Goal: Task Accomplishment & Management: Use online tool/utility

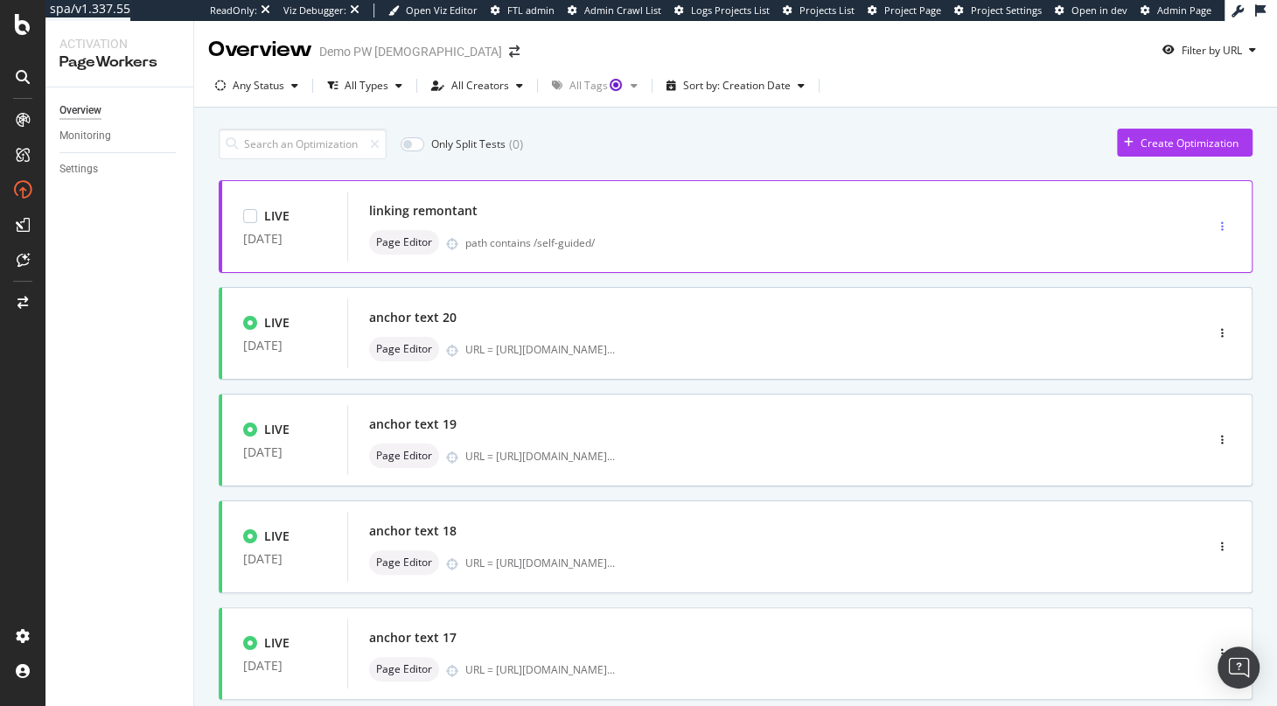
click at [1225, 226] on div "button" at bounding box center [1222, 226] width 17 height 10
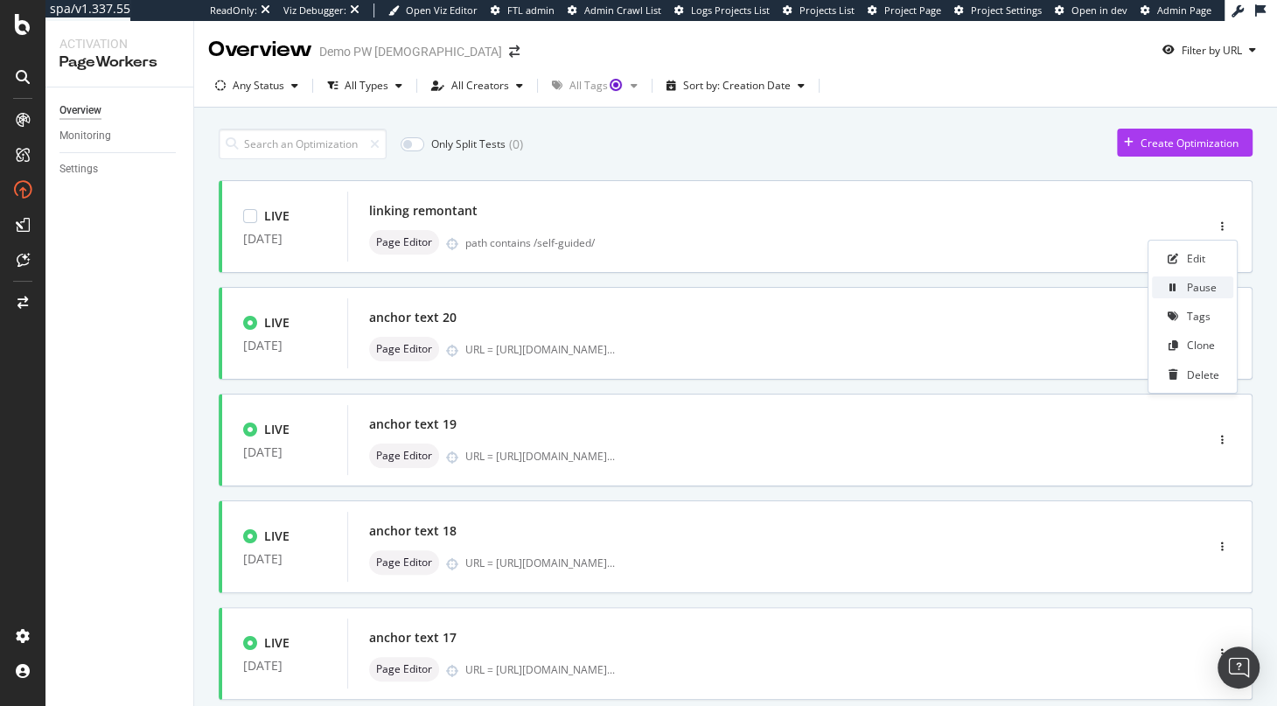
click at [1202, 294] on div "Pause" at bounding box center [1201, 287] width 30 height 15
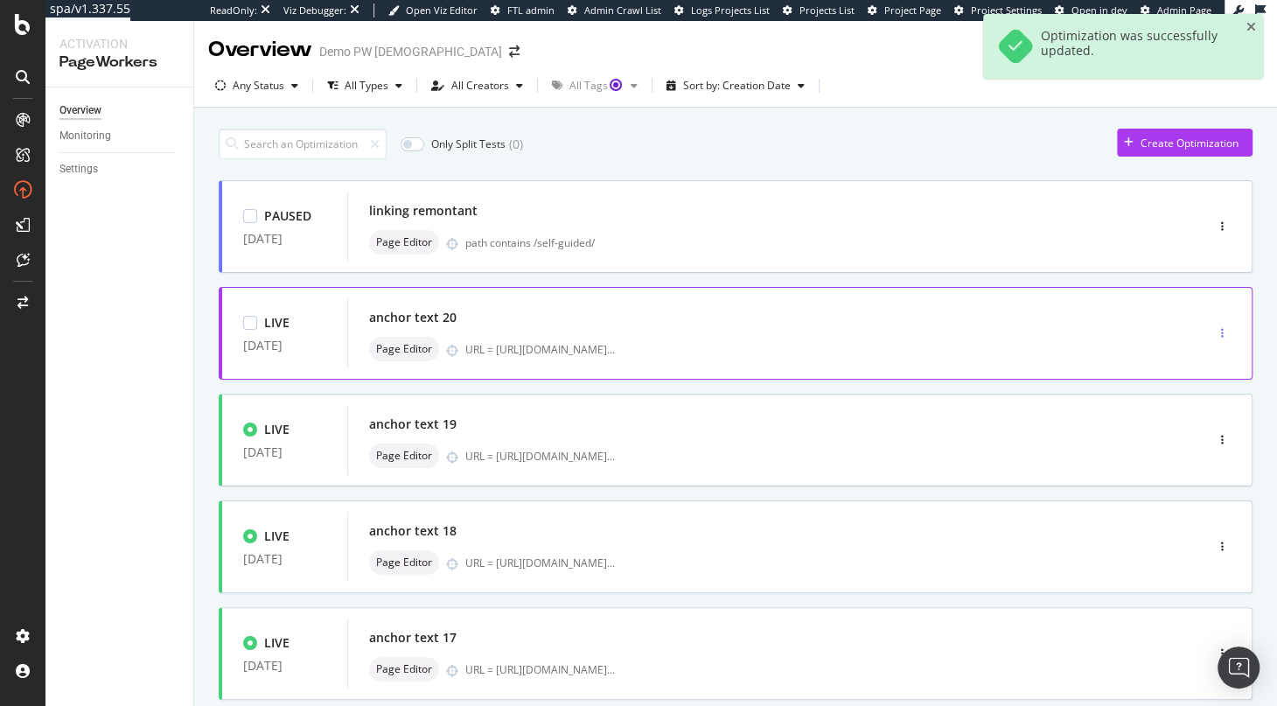
click at [1225, 328] on div "button" at bounding box center [1222, 333] width 17 height 10
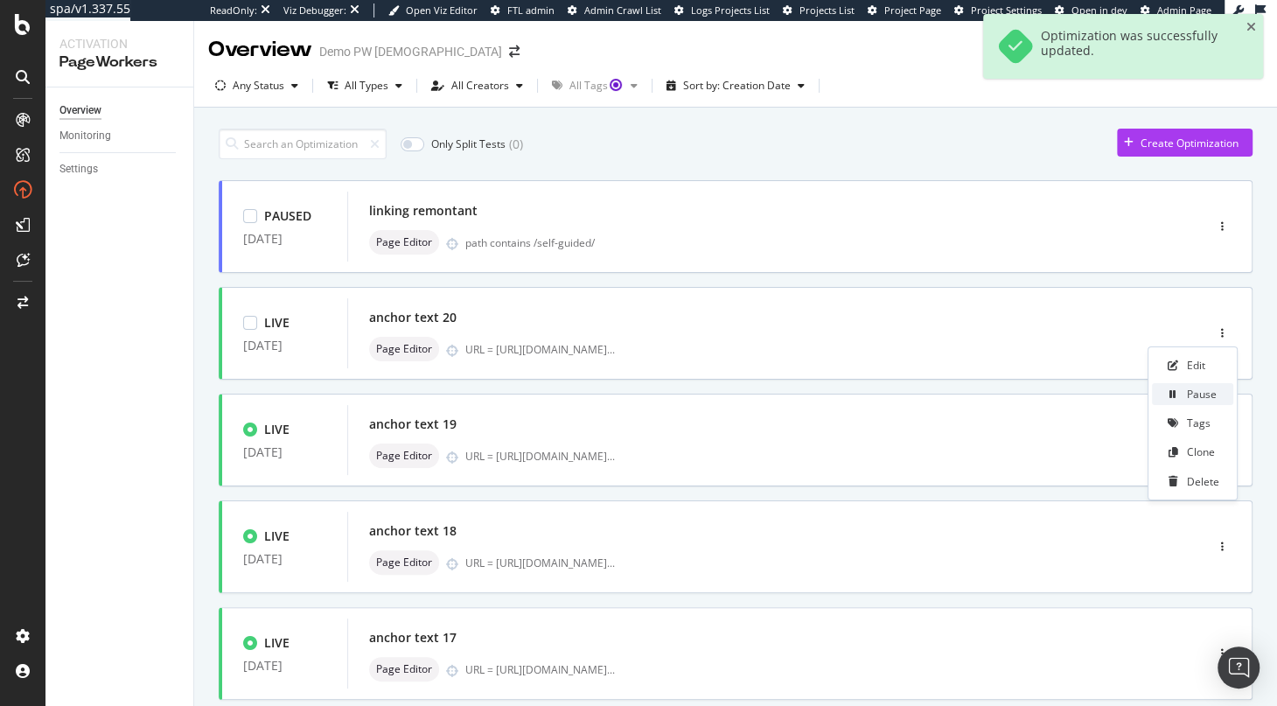
click at [1194, 389] on div "Pause" at bounding box center [1201, 393] width 30 height 15
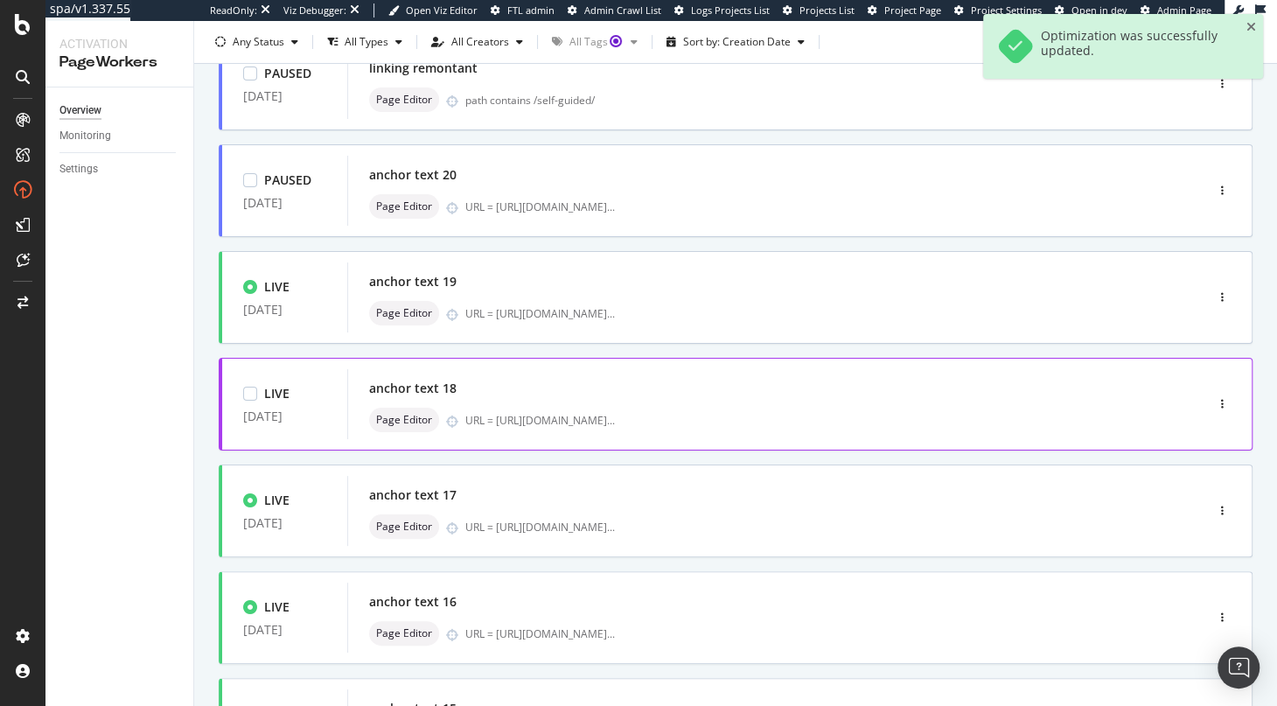
scroll to position [180, 0]
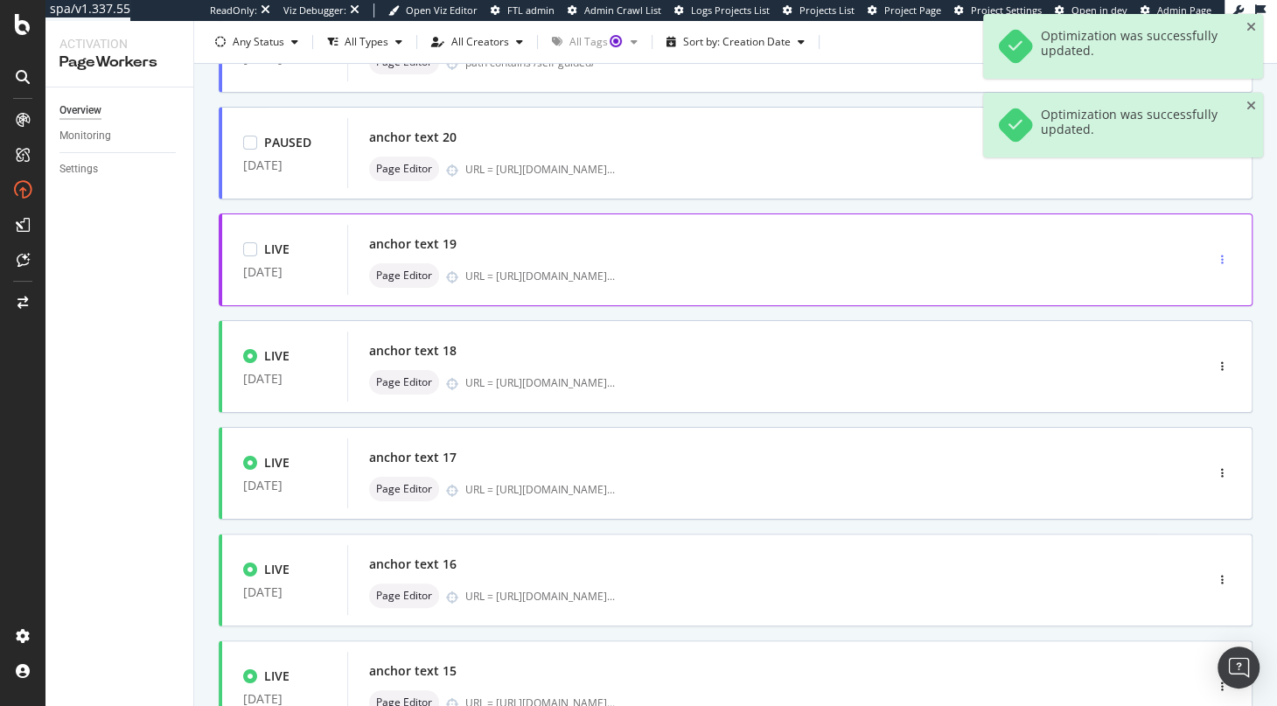
click at [1221, 263] on icon "button" at bounding box center [1222, 259] width 3 height 10
click at [1190, 320] on div "Pause" at bounding box center [1201, 319] width 30 height 15
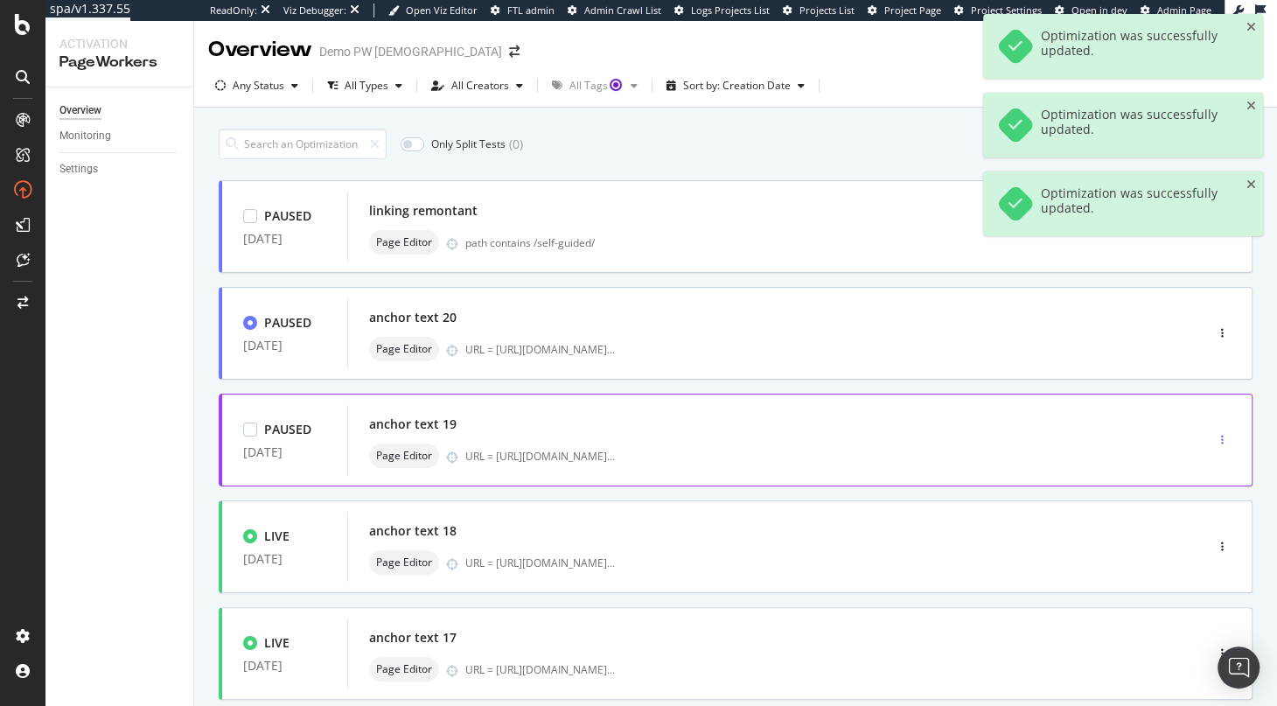
scroll to position [188, 0]
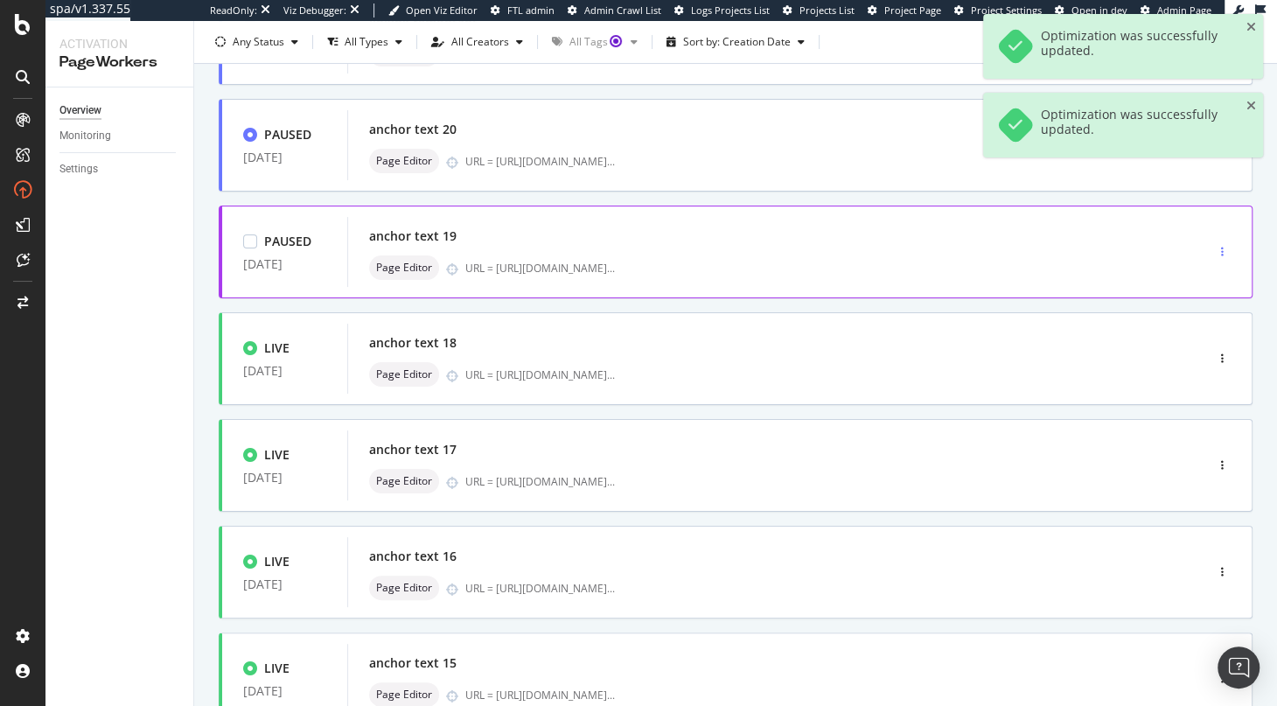
click at [1221, 254] on icon "button" at bounding box center [1222, 252] width 3 height 10
click at [1058, 255] on div "Page Editor URL = [URL][DOMAIN_NAME] ..." at bounding box center [749, 267] width 761 height 24
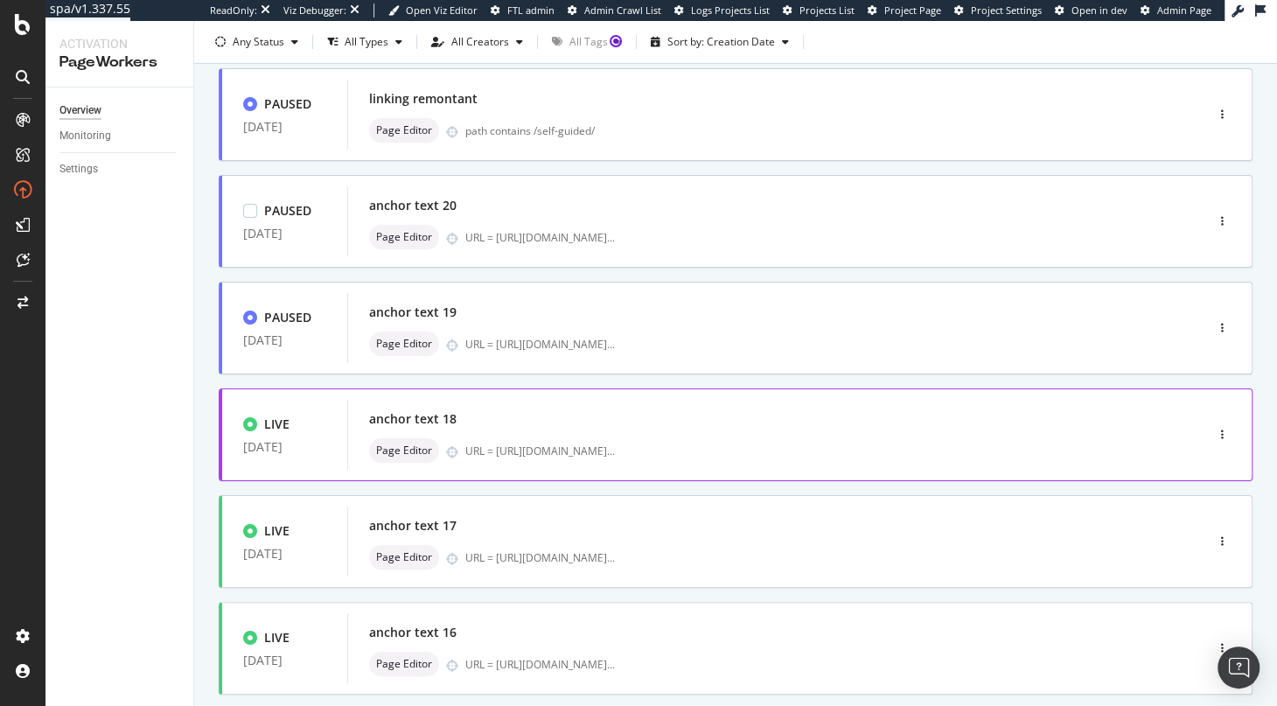
scroll to position [210, 0]
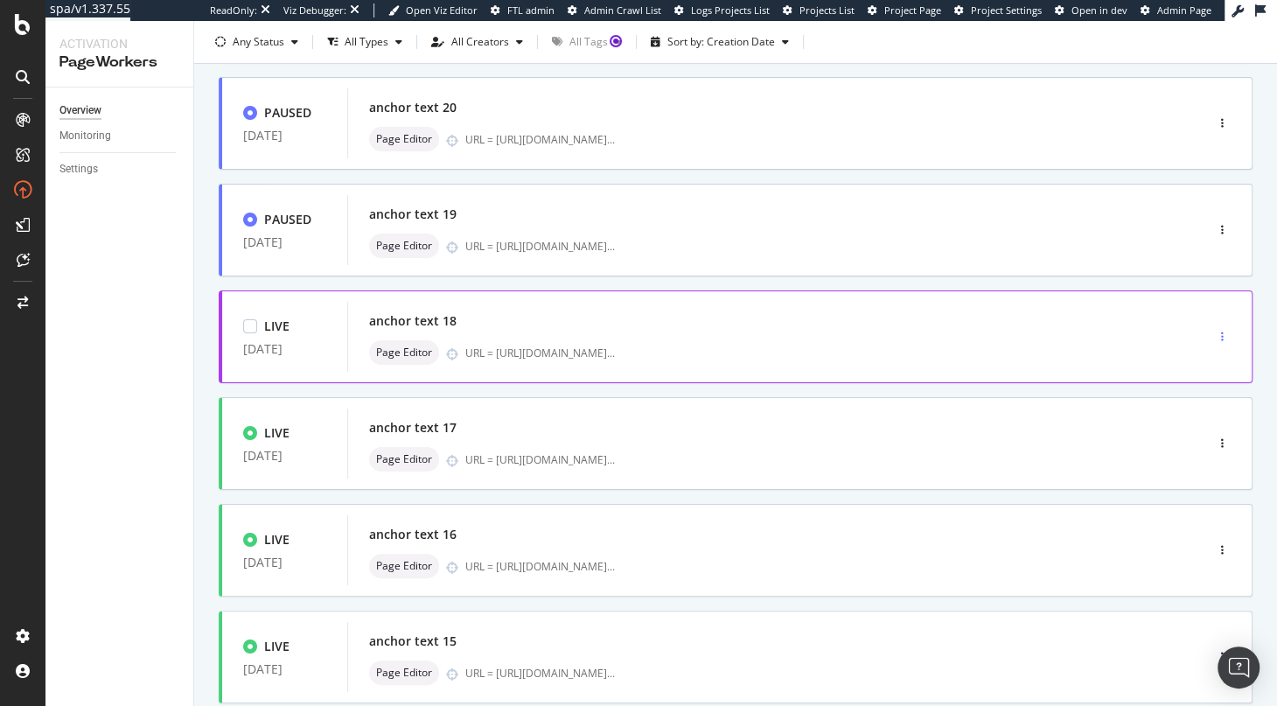
click at [1219, 337] on div "button" at bounding box center [1222, 336] width 17 height 10
click at [1182, 396] on div "Pause" at bounding box center [1191, 397] width 81 height 22
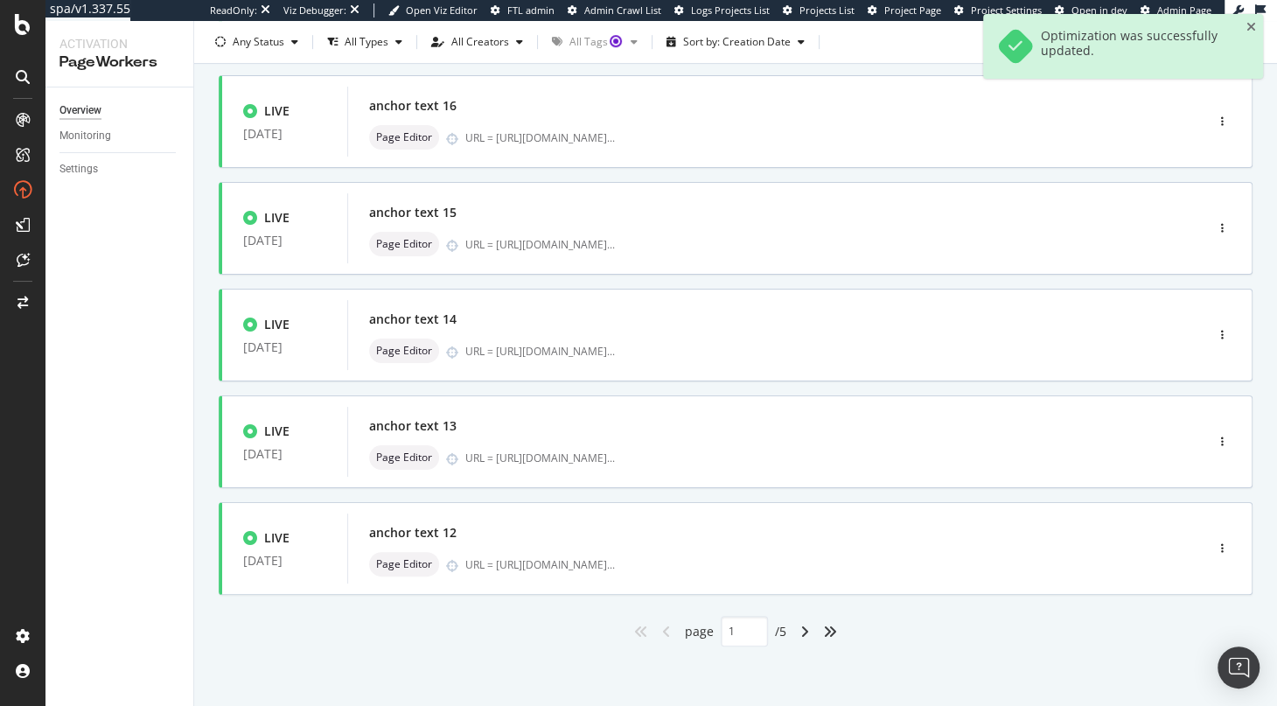
scroll to position [0, 0]
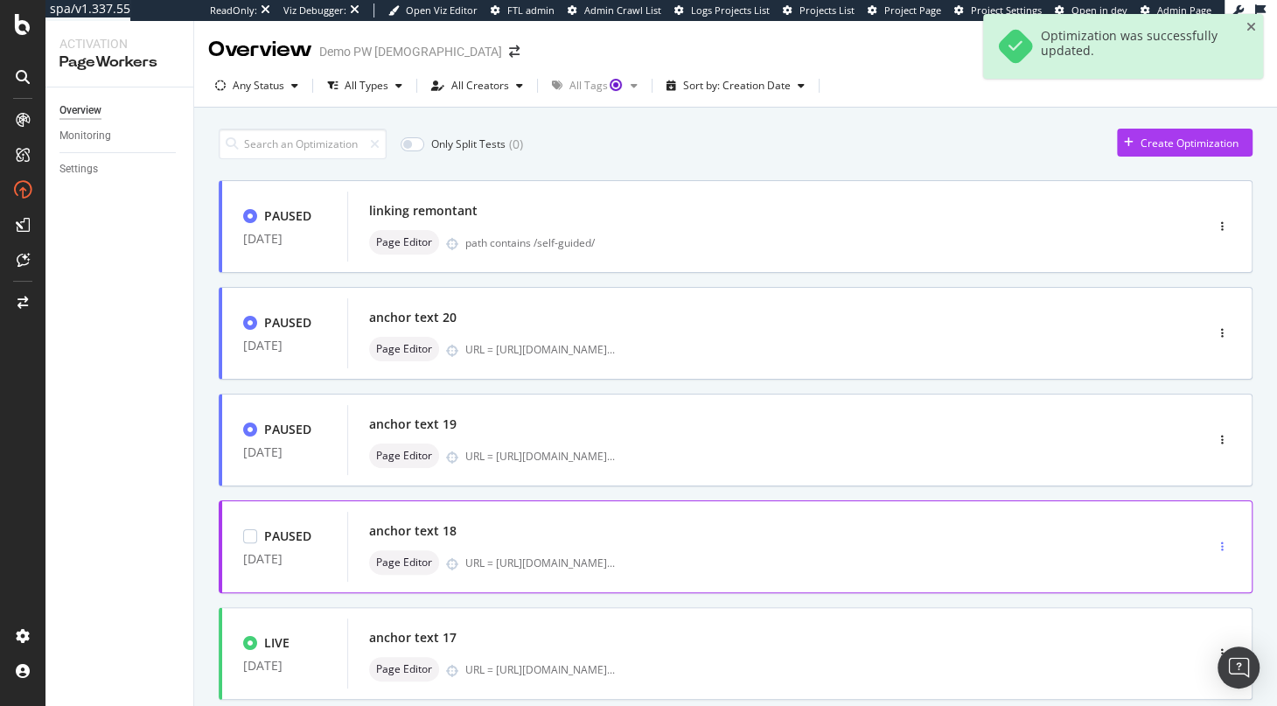
click at [1223, 546] on div "button" at bounding box center [1222, 546] width 17 height 10
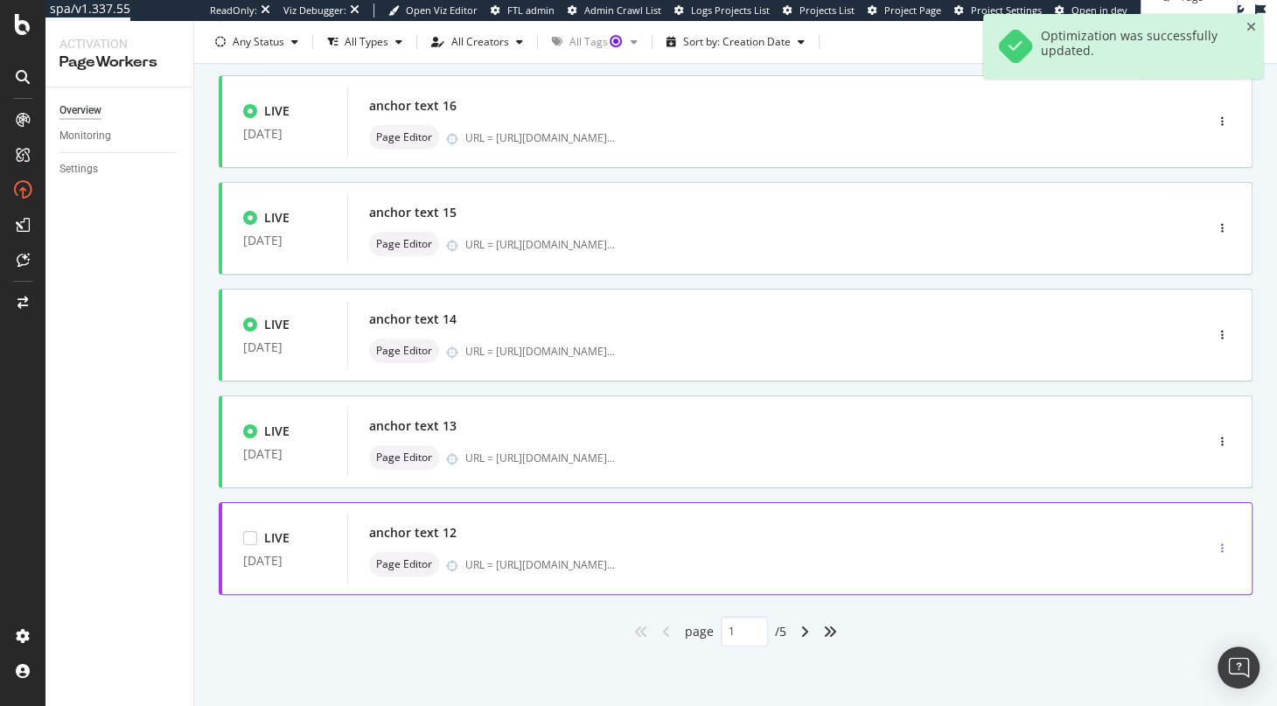
click at [1225, 544] on div "button" at bounding box center [1222, 548] width 17 height 10
click at [1182, 417] on div "Pause" at bounding box center [1191, 426] width 81 height 22
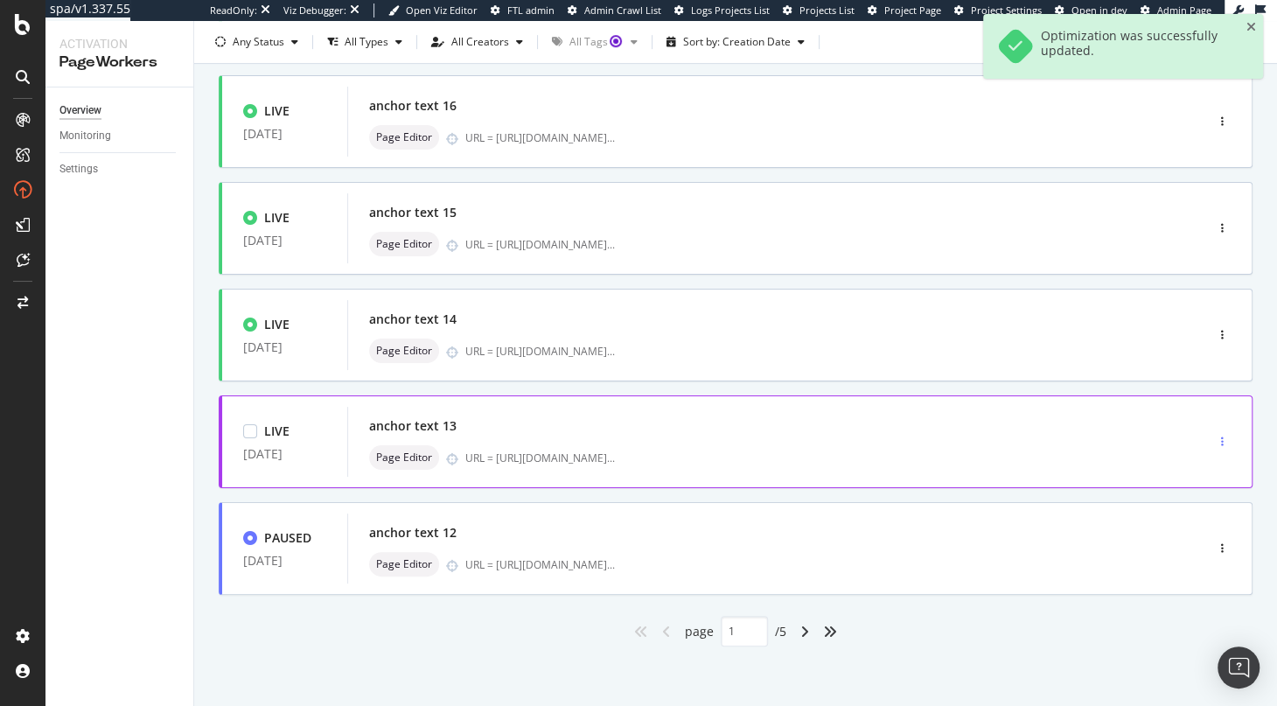
click at [1223, 440] on icon "button" at bounding box center [1222, 441] width 3 height 10
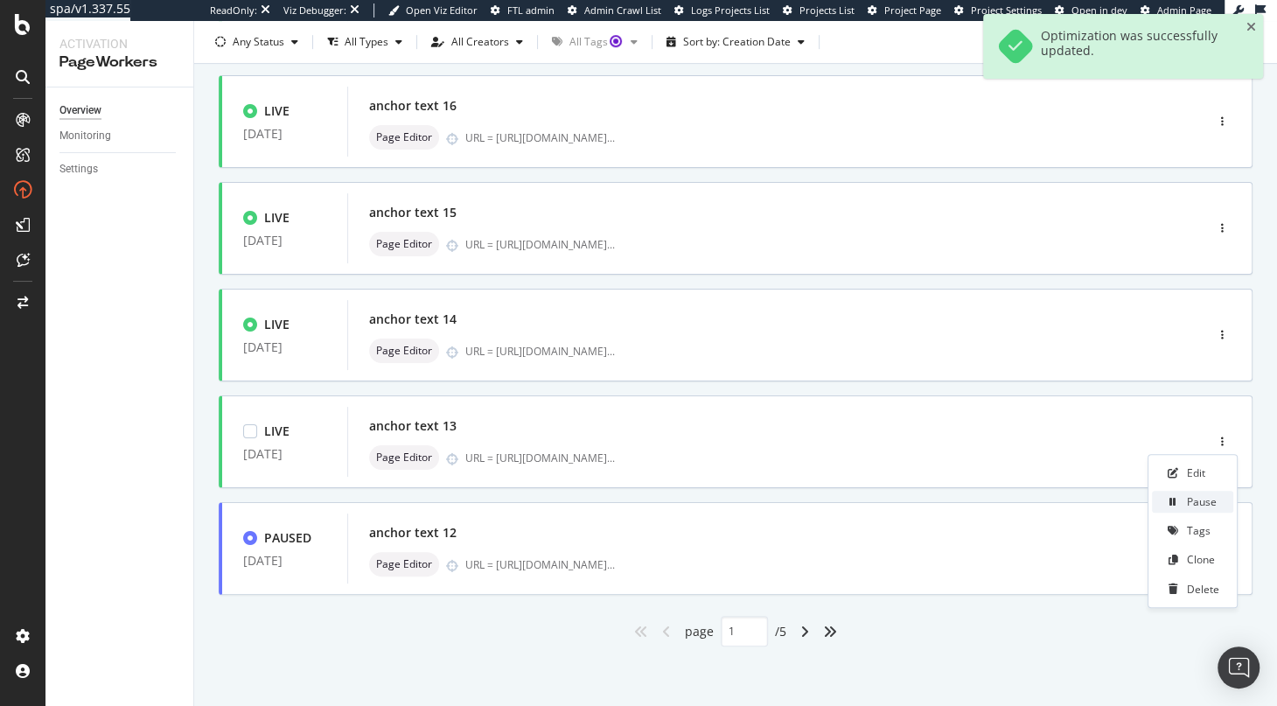
click at [1182, 505] on div "Pause" at bounding box center [1191, 501] width 81 height 22
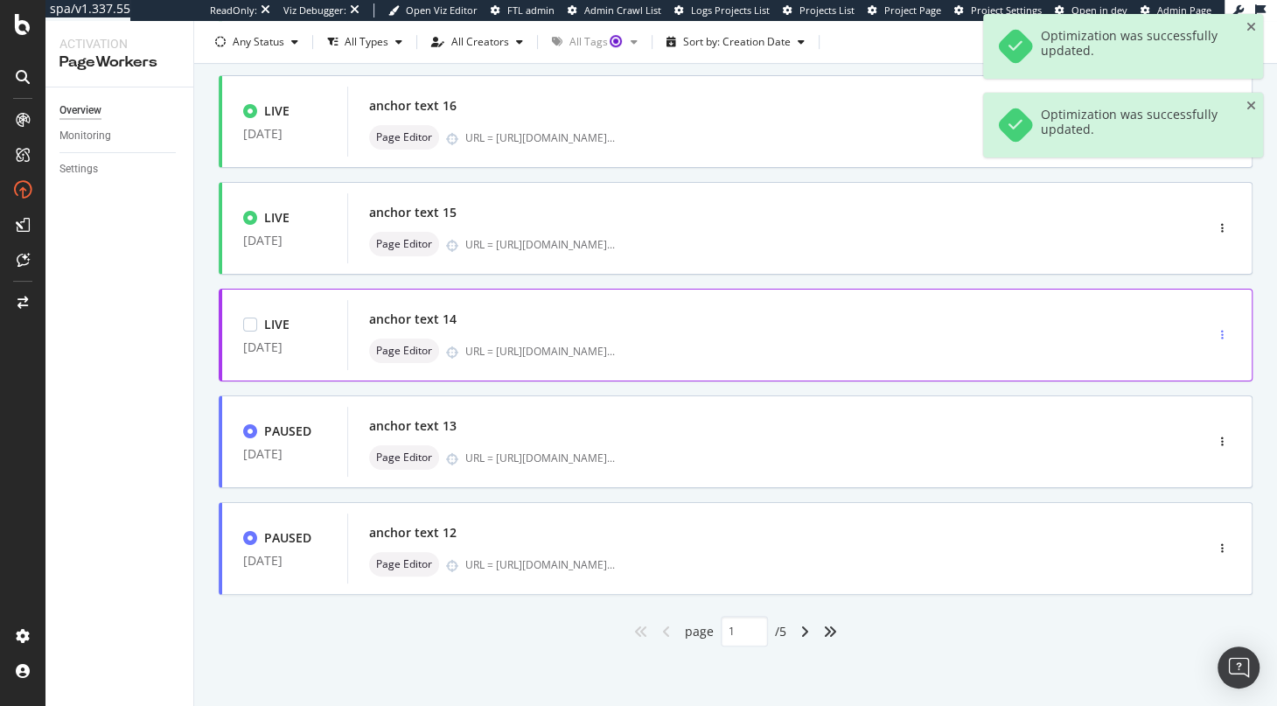
click at [1224, 330] on div "button" at bounding box center [1222, 335] width 17 height 10
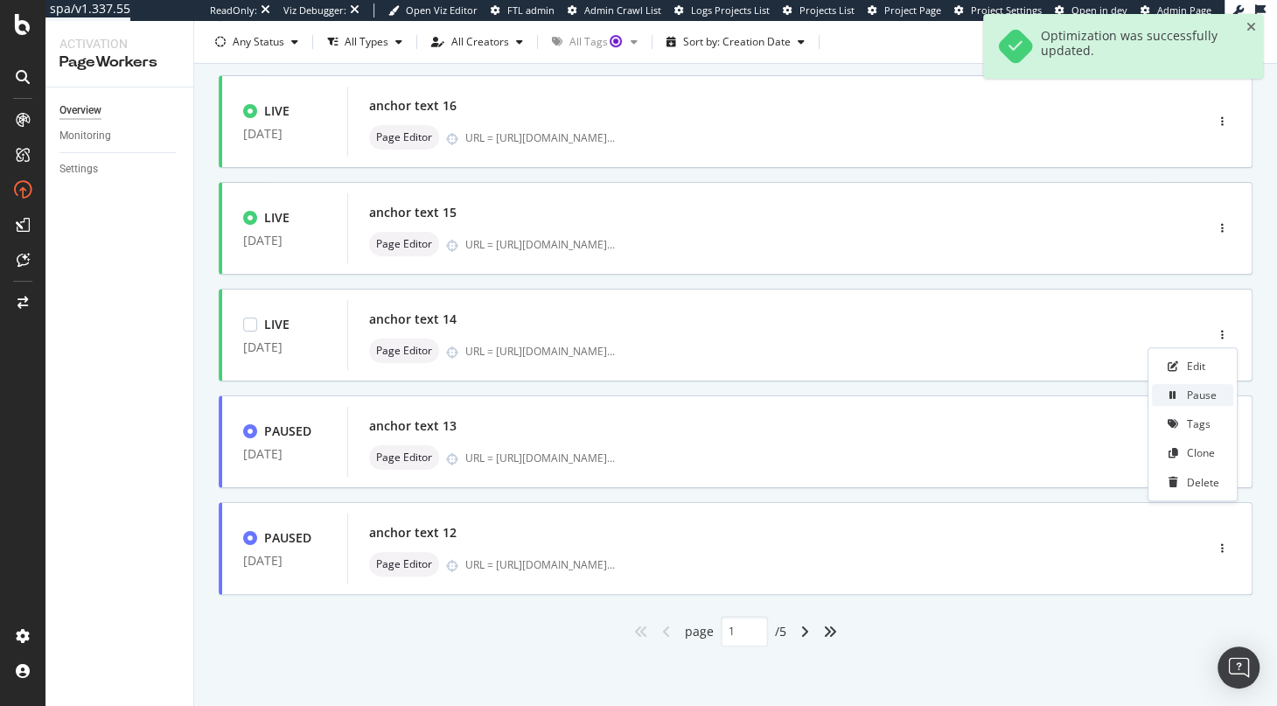
click at [1176, 400] on icon at bounding box center [1172, 395] width 7 height 10
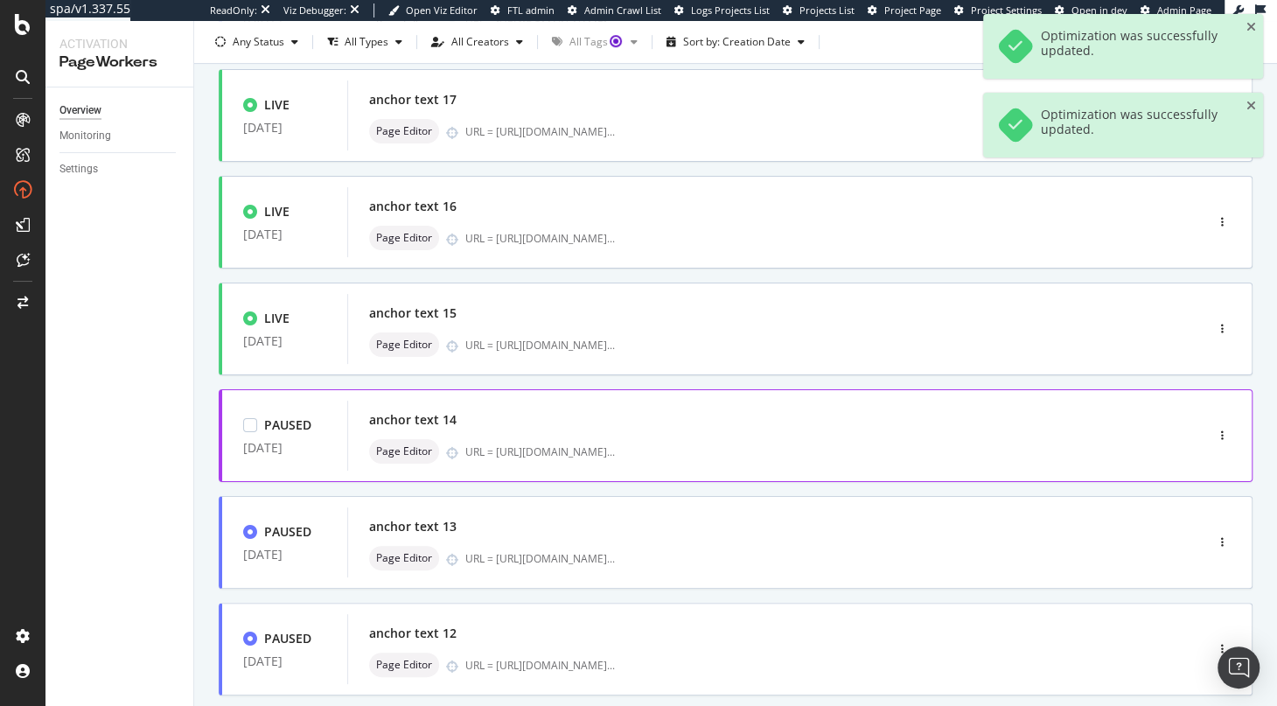
scroll to position [521, 0]
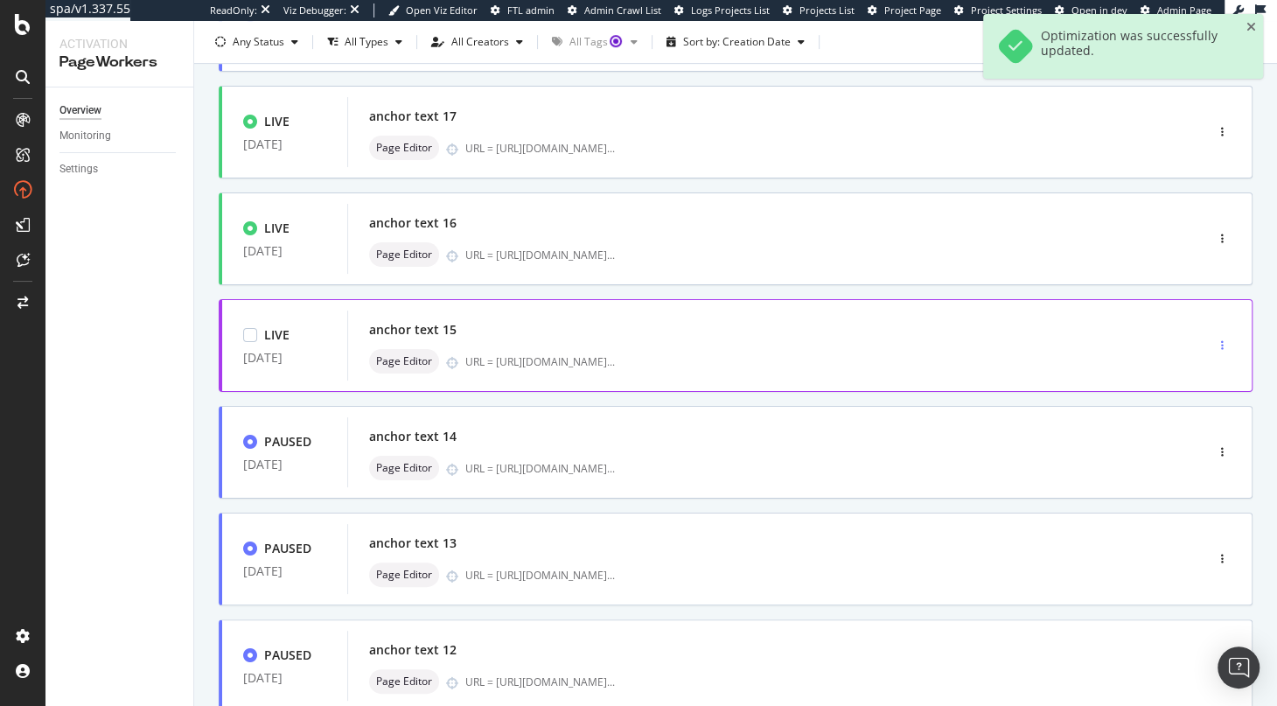
click at [1223, 344] on icon "button" at bounding box center [1222, 345] width 3 height 10
click at [1200, 402] on div "Pause" at bounding box center [1201, 405] width 30 height 15
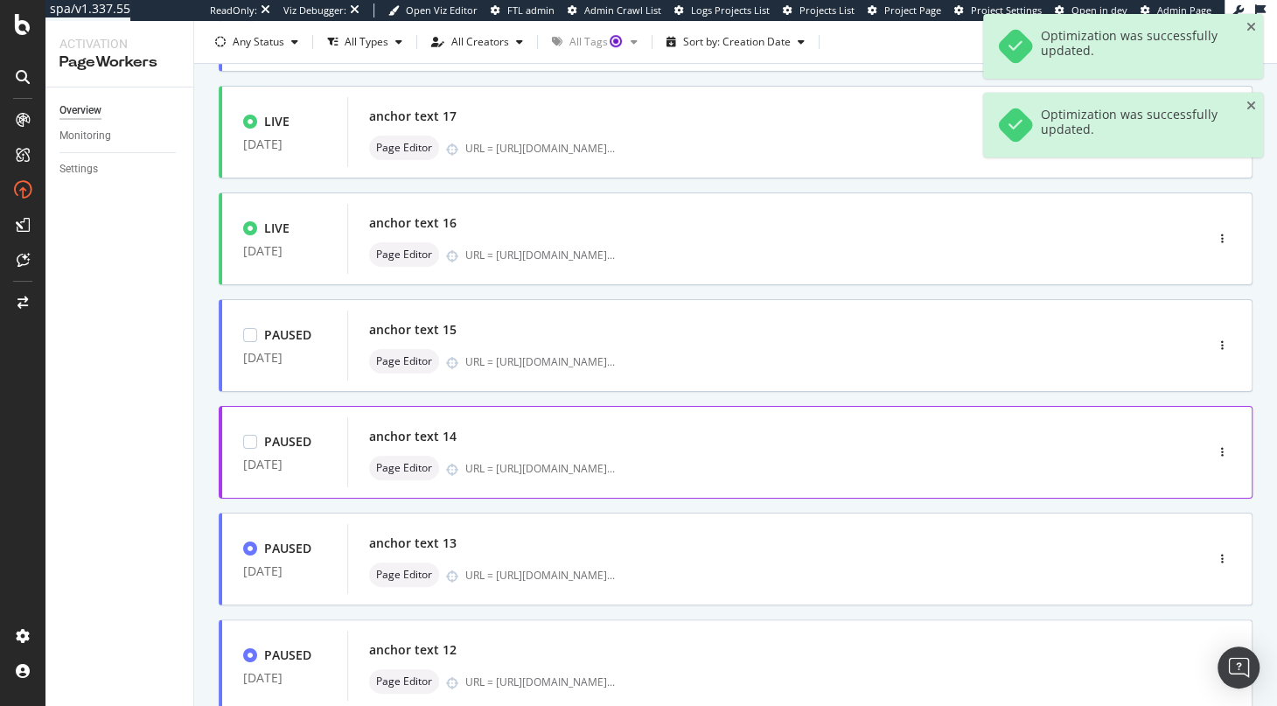
scroll to position [370, 0]
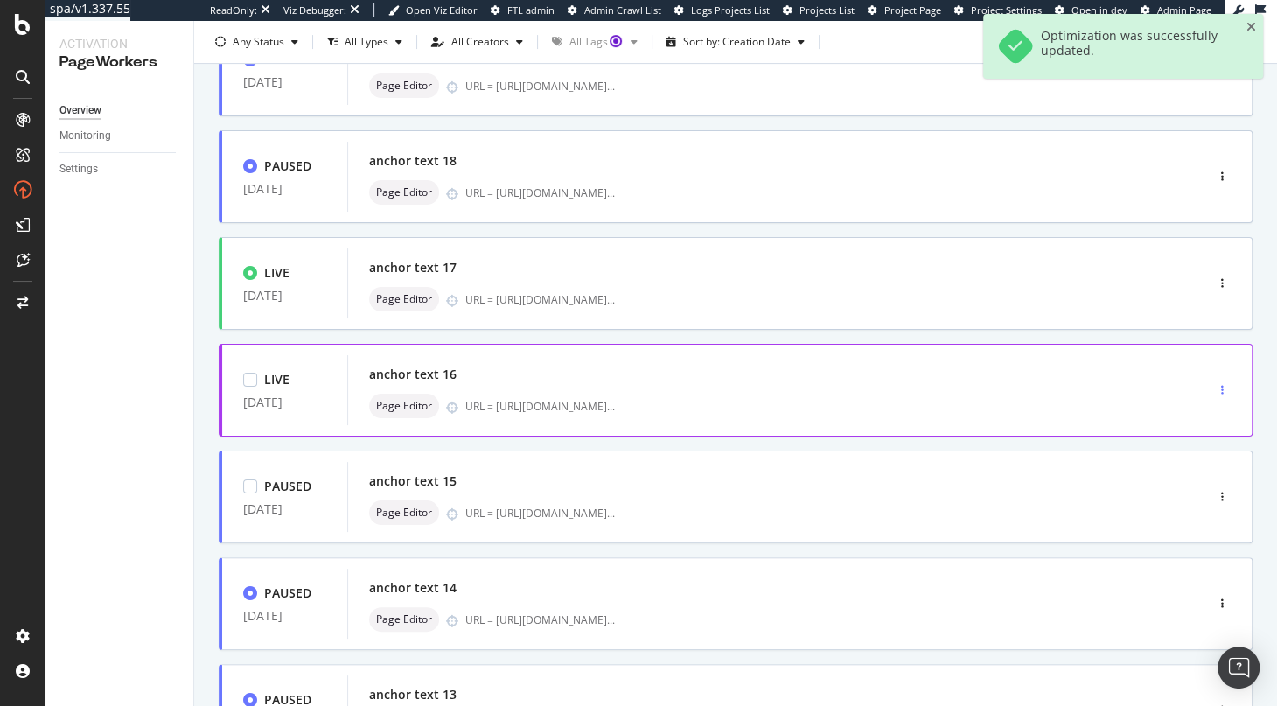
click at [1225, 386] on div "button" at bounding box center [1222, 390] width 17 height 10
click at [1093, 339] on div "PAUSED [DATE] linking remontant Page Editor path contains /self-guided/ PAUSED …" at bounding box center [735, 362] width 1033 height 1104
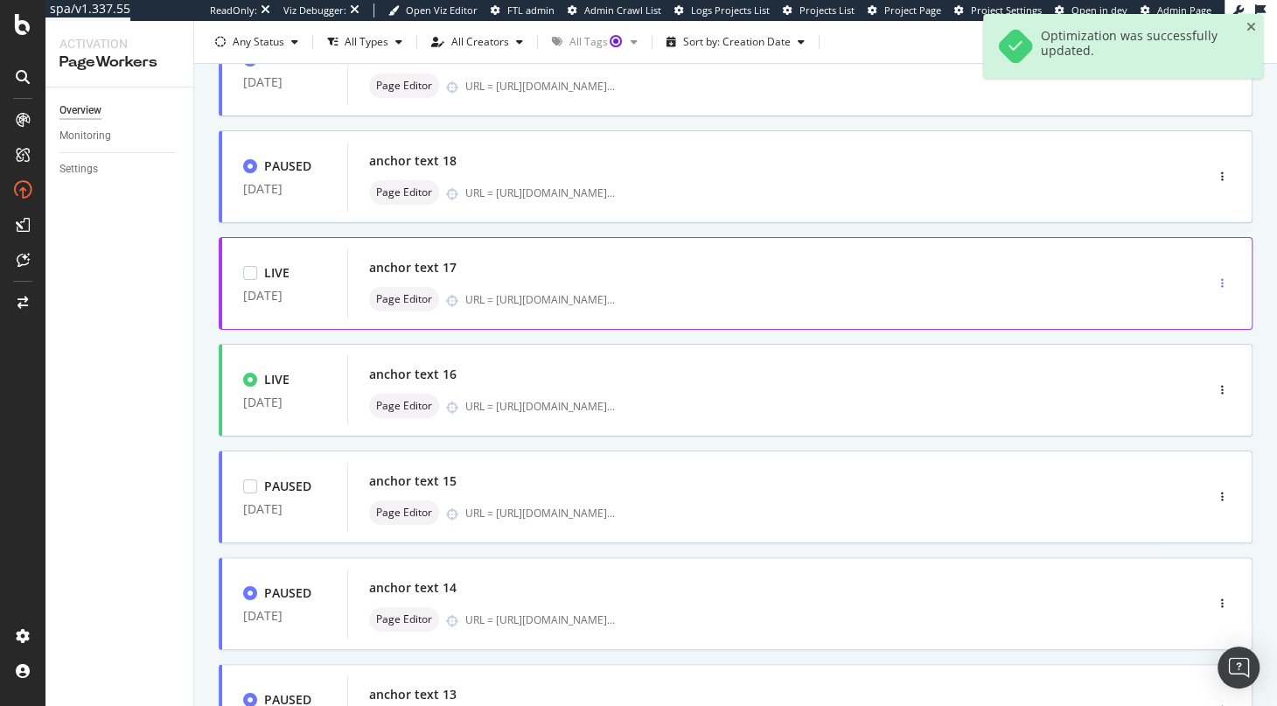
click at [1221, 278] on icon "button" at bounding box center [1222, 283] width 3 height 10
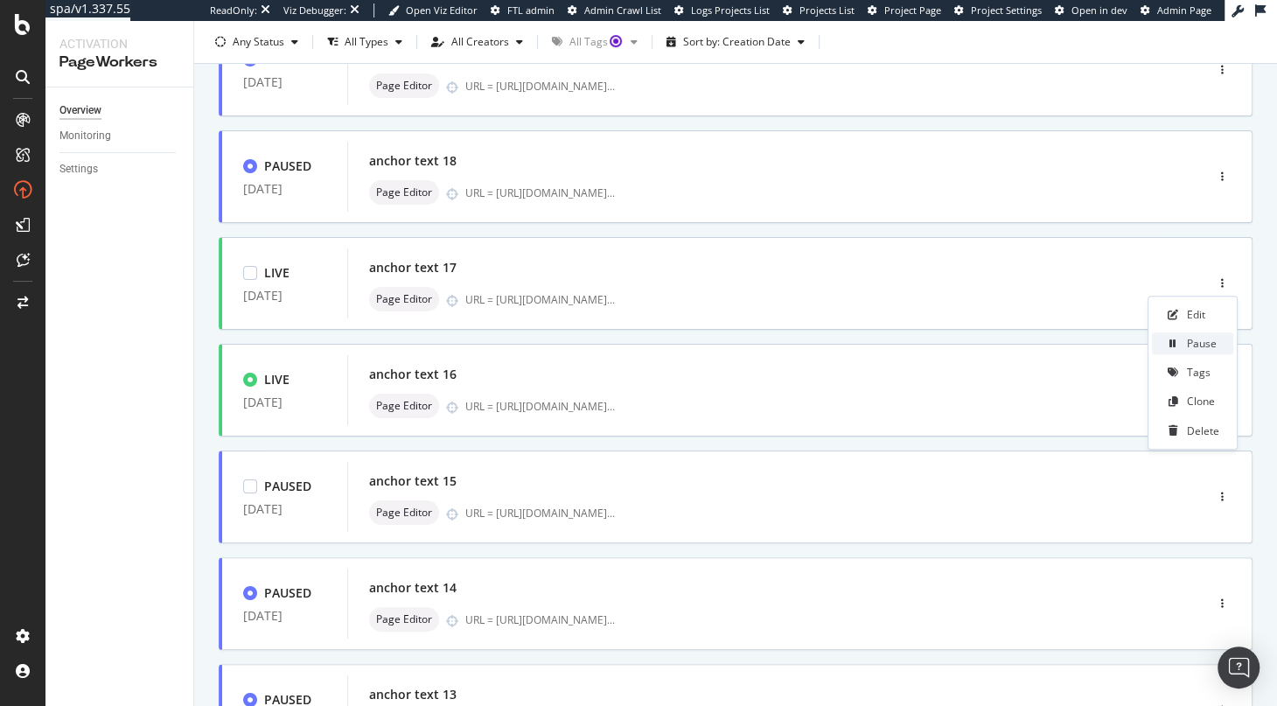
click at [1199, 344] on div "Pause" at bounding box center [1201, 343] width 30 height 15
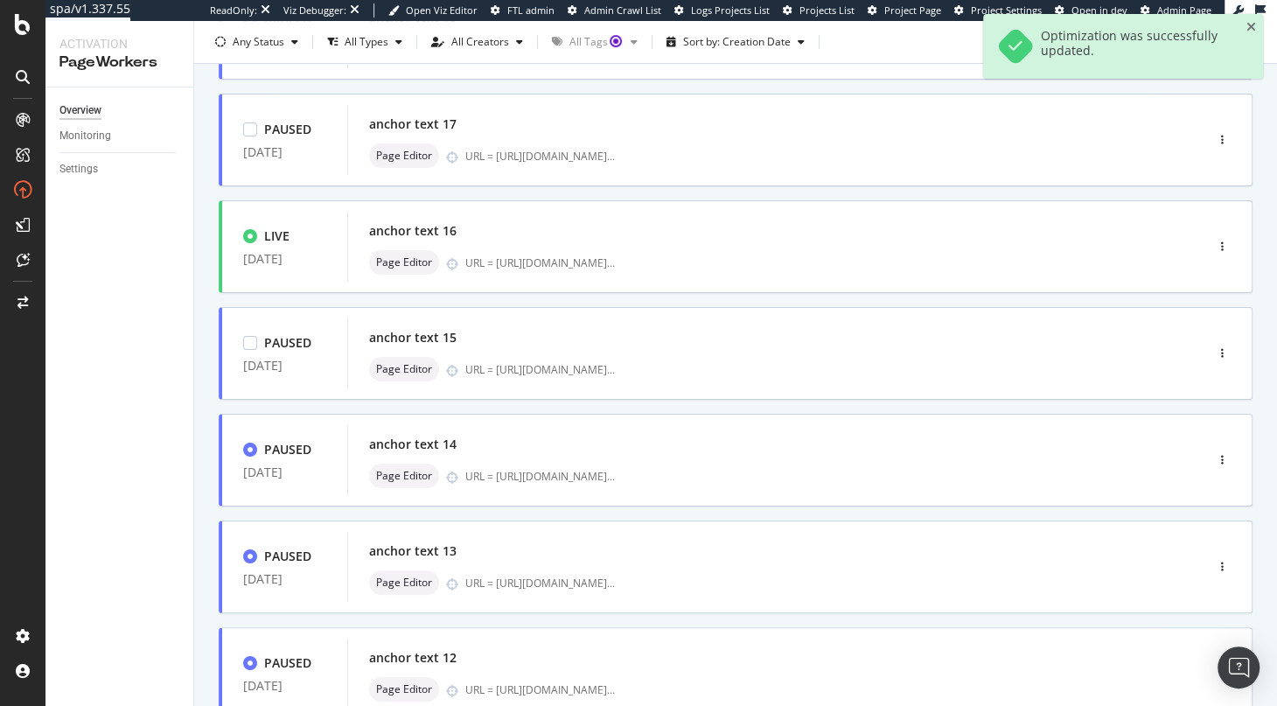
scroll to position [475, 0]
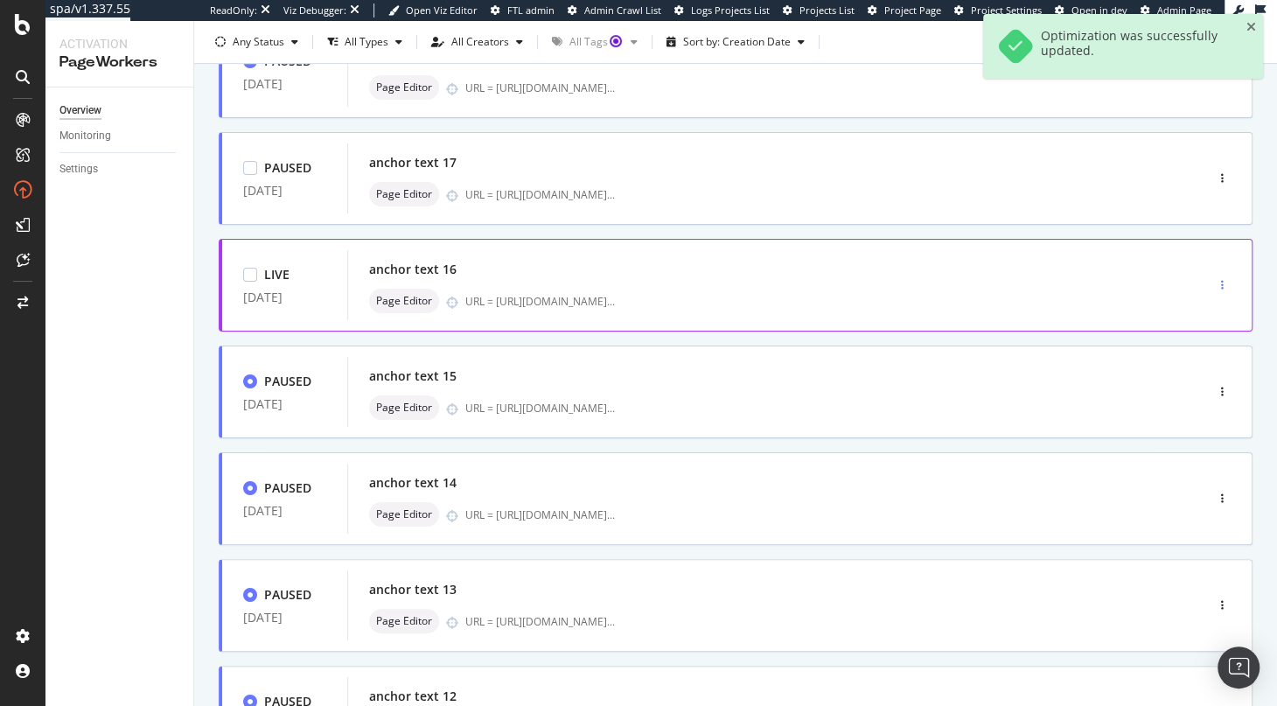
click at [1223, 288] on div "button" at bounding box center [1222, 285] width 17 height 10
click at [1186, 344] on div "Pause" at bounding box center [1191, 346] width 81 height 22
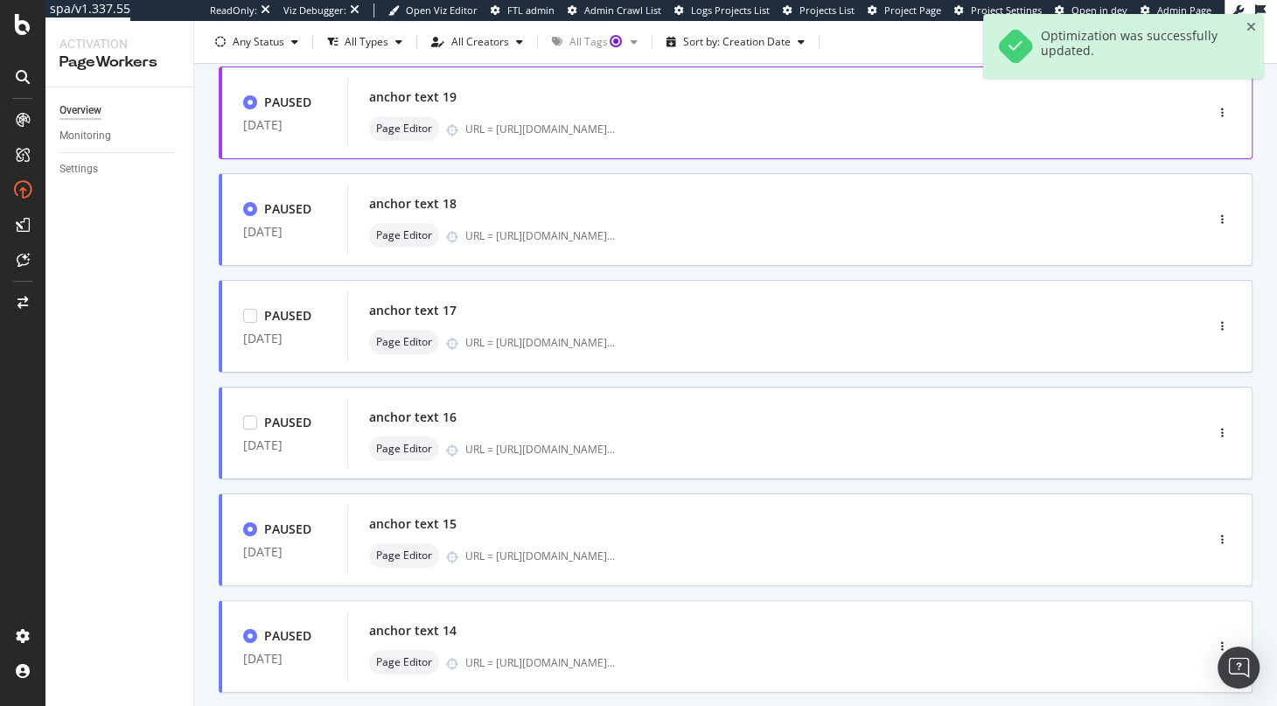
scroll to position [638, 0]
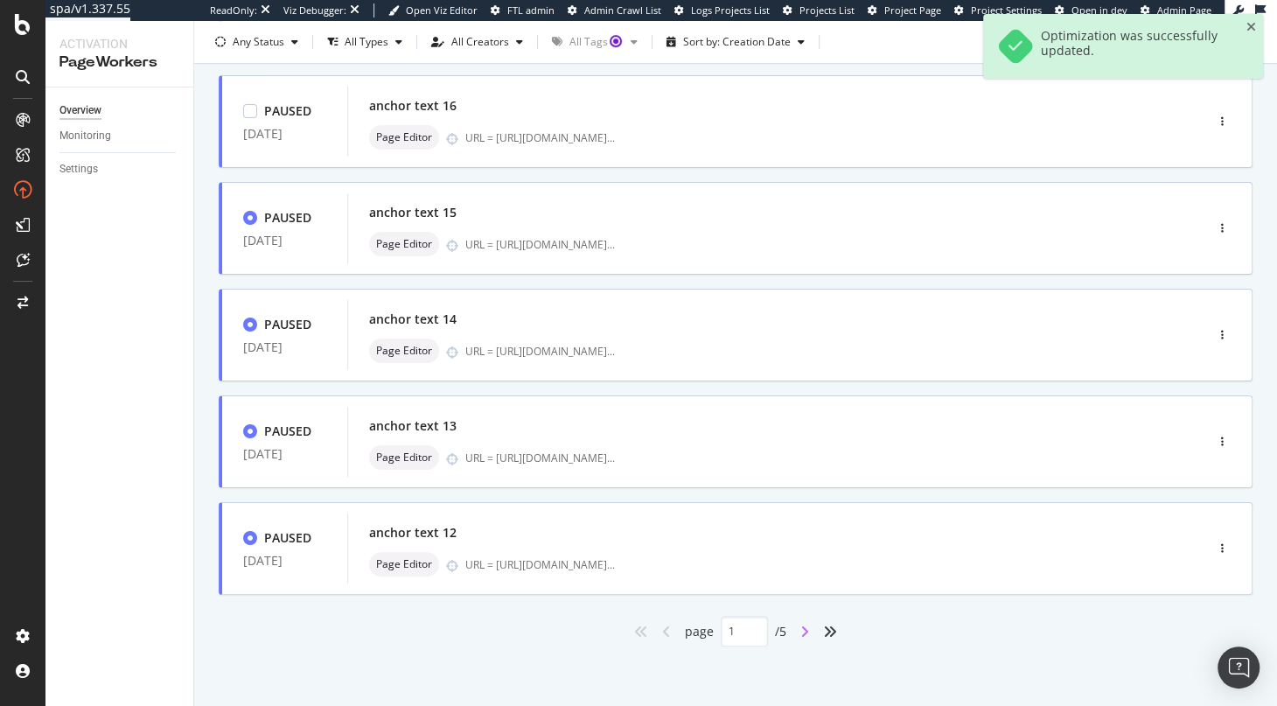
click at [806, 628] on icon "angle-right" at bounding box center [804, 631] width 9 height 14
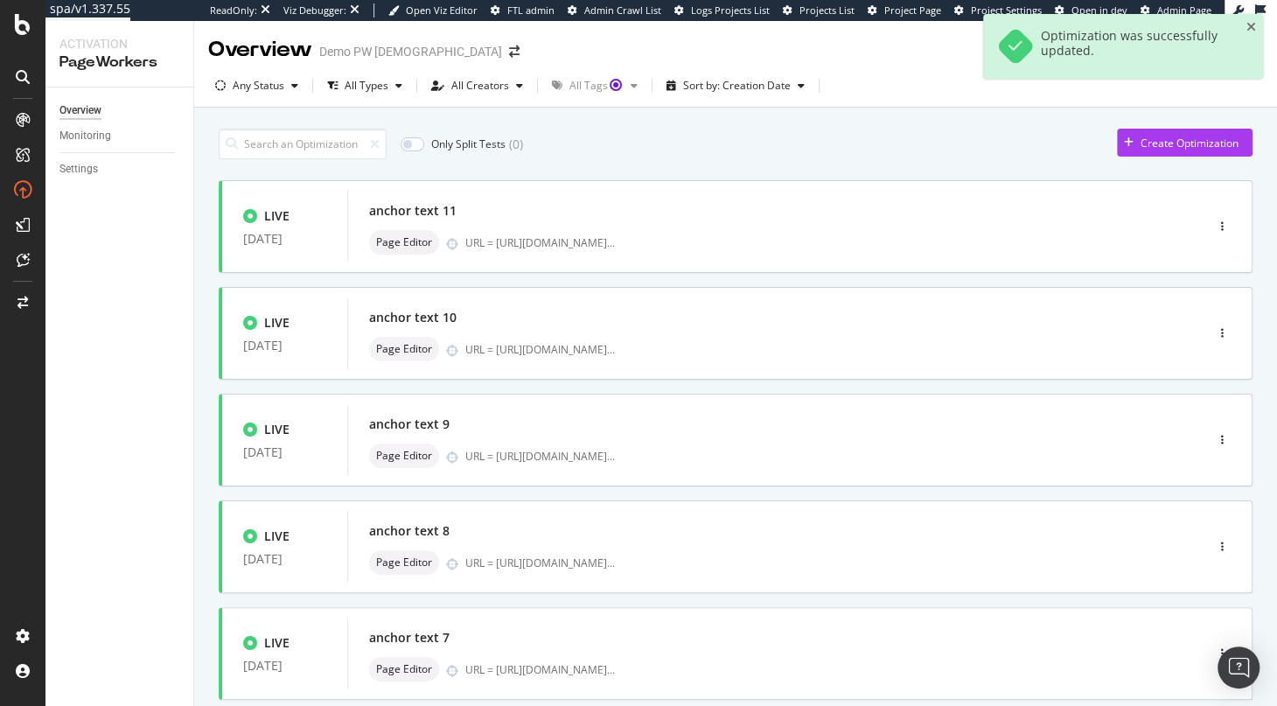
scroll to position [0, 0]
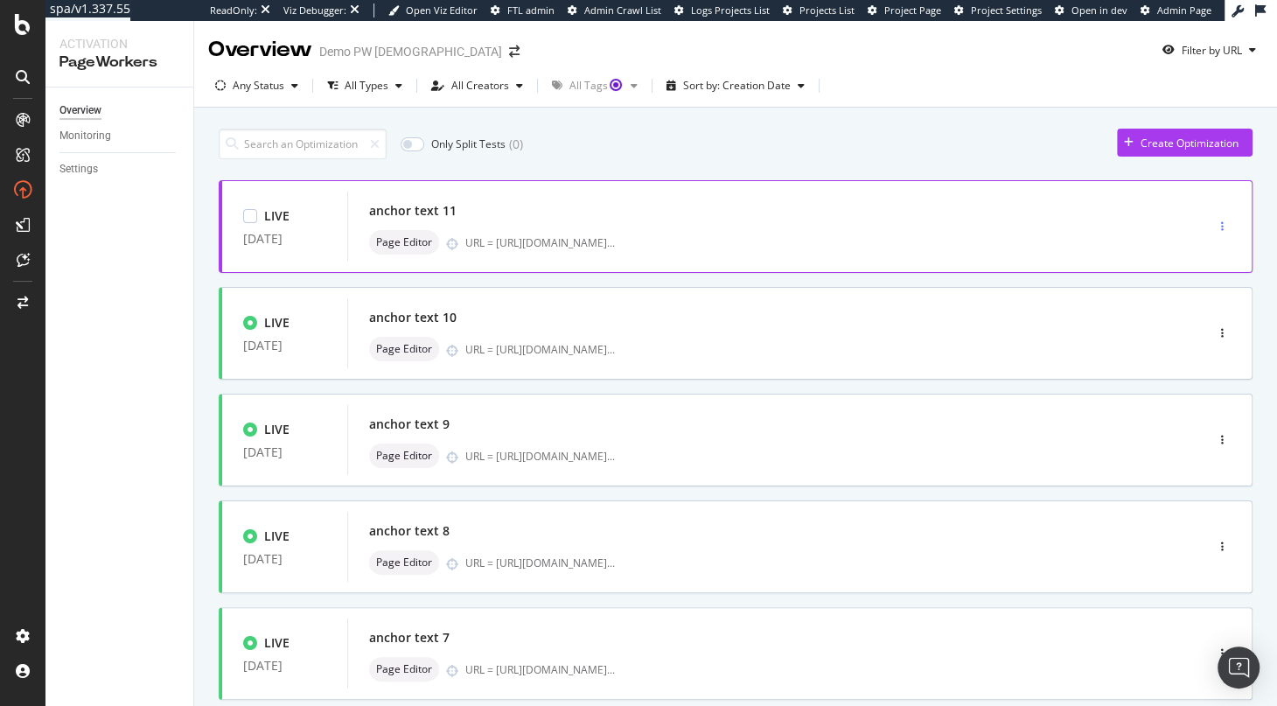
click at [1228, 218] on div "button" at bounding box center [1222, 226] width 17 height 26
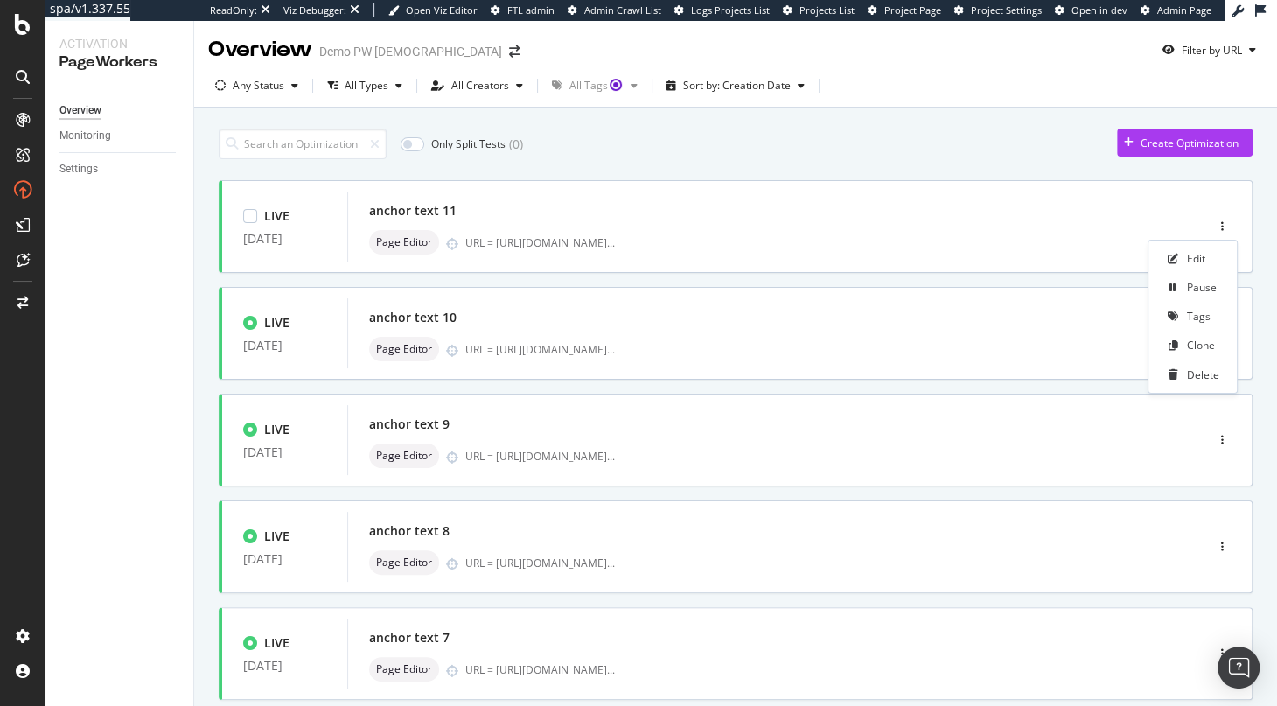
click at [1198, 284] on div "Pause" at bounding box center [1201, 287] width 30 height 15
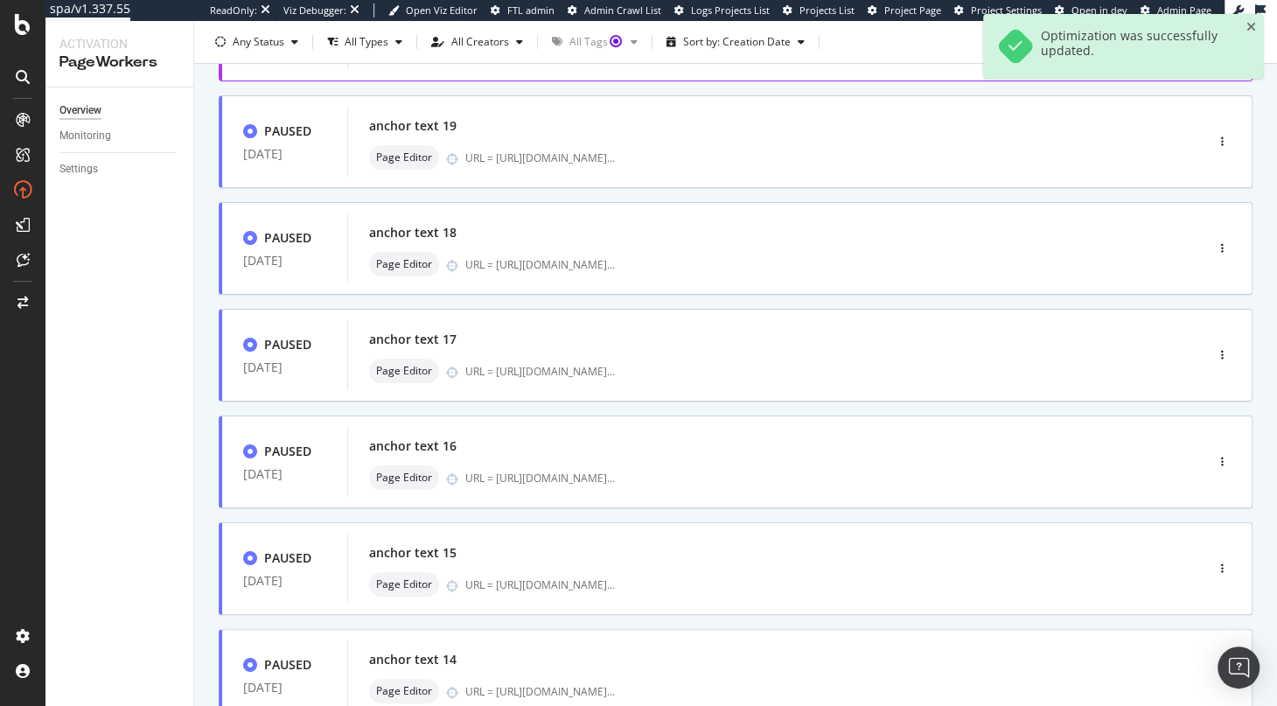
scroll to position [638, 0]
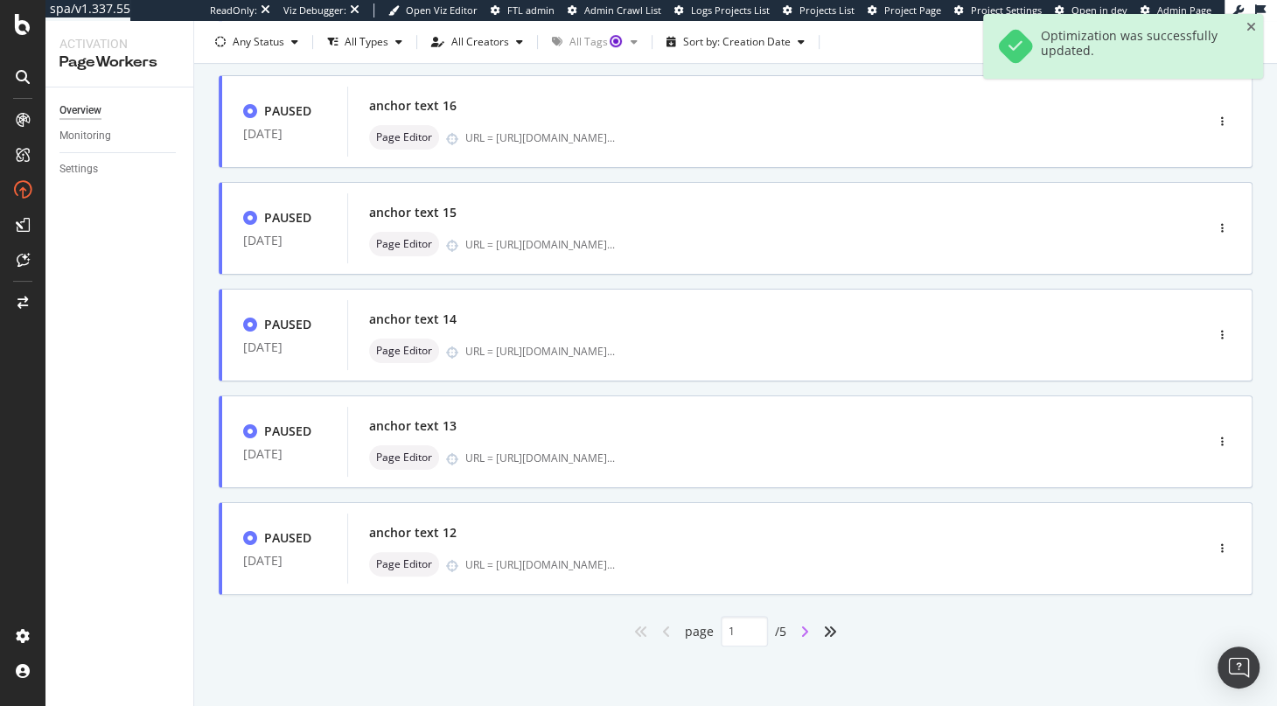
click at [809, 624] on icon "angle-right" at bounding box center [804, 631] width 9 height 14
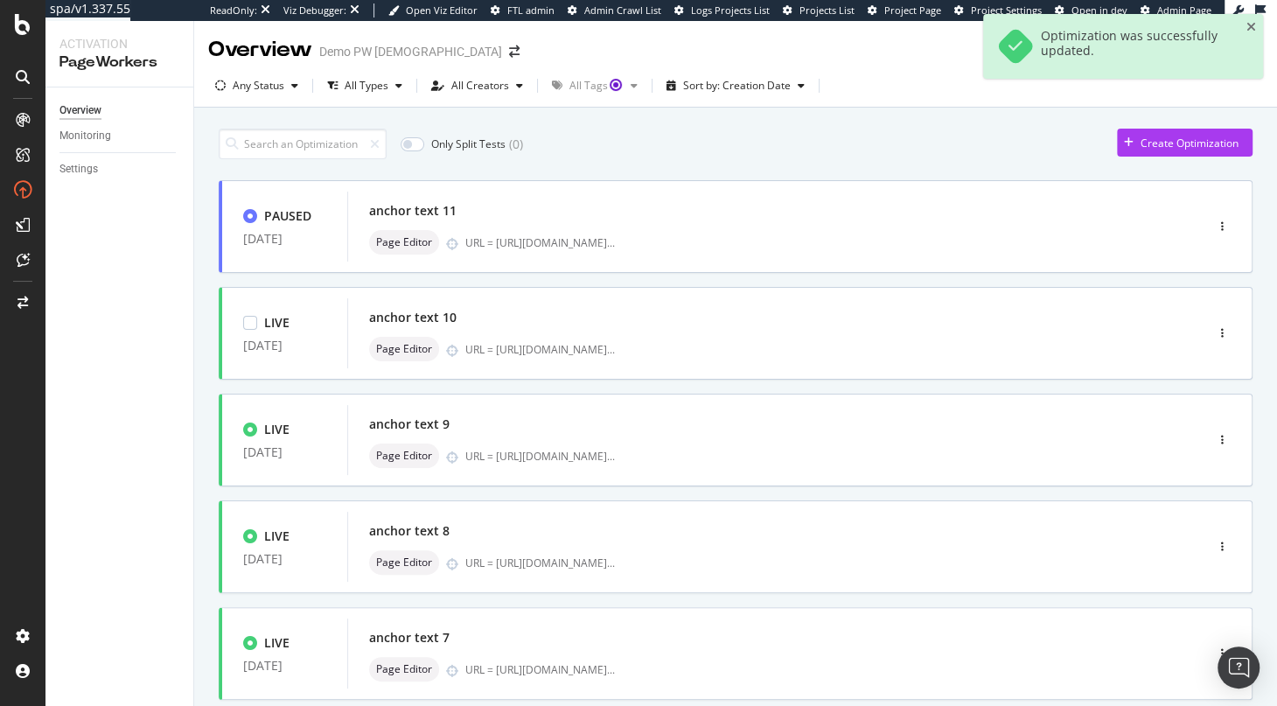
scroll to position [0, 0]
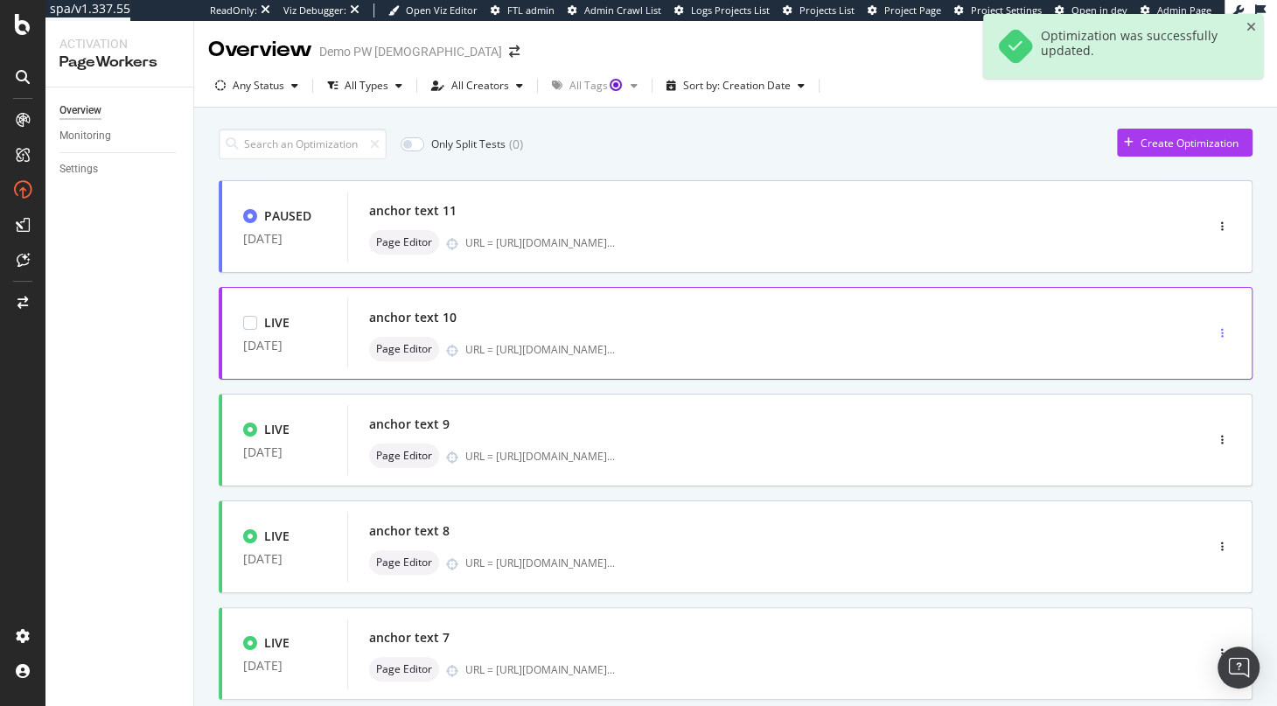
click at [1223, 331] on div "button" at bounding box center [1222, 333] width 17 height 10
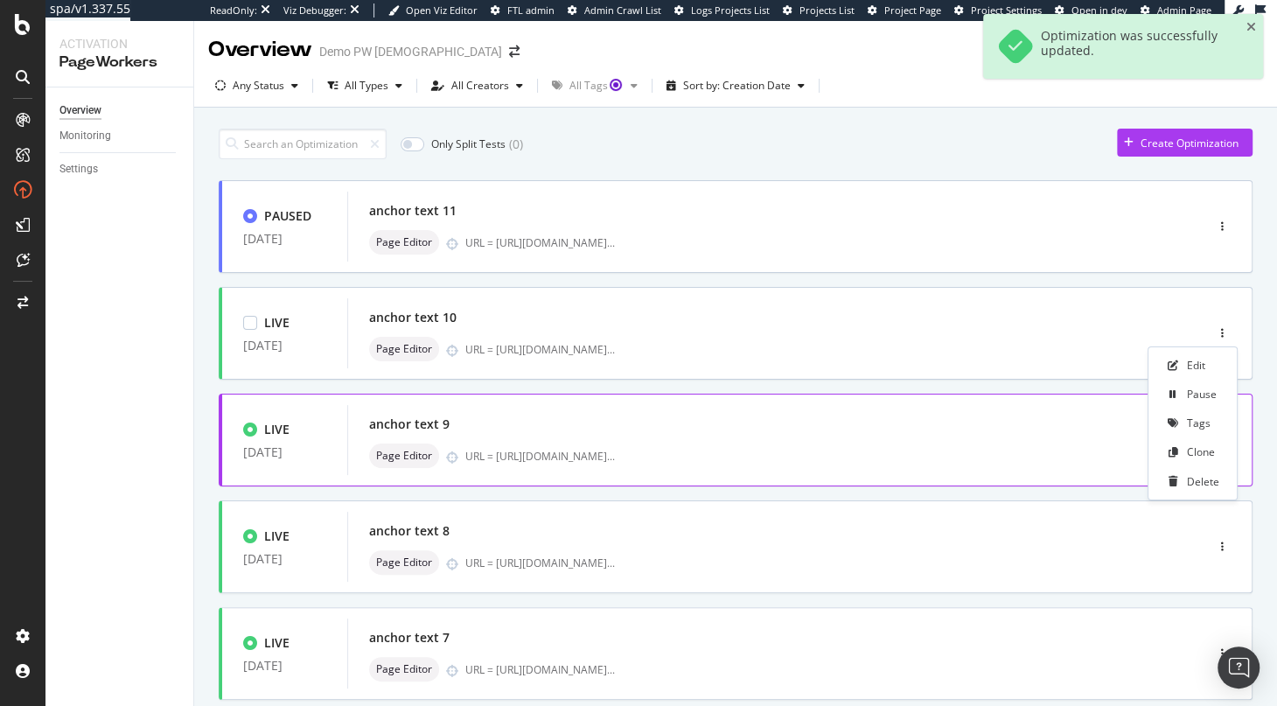
click at [1193, 400] on div "Pause" at bounding box center [1201, 393] width 30 height 15
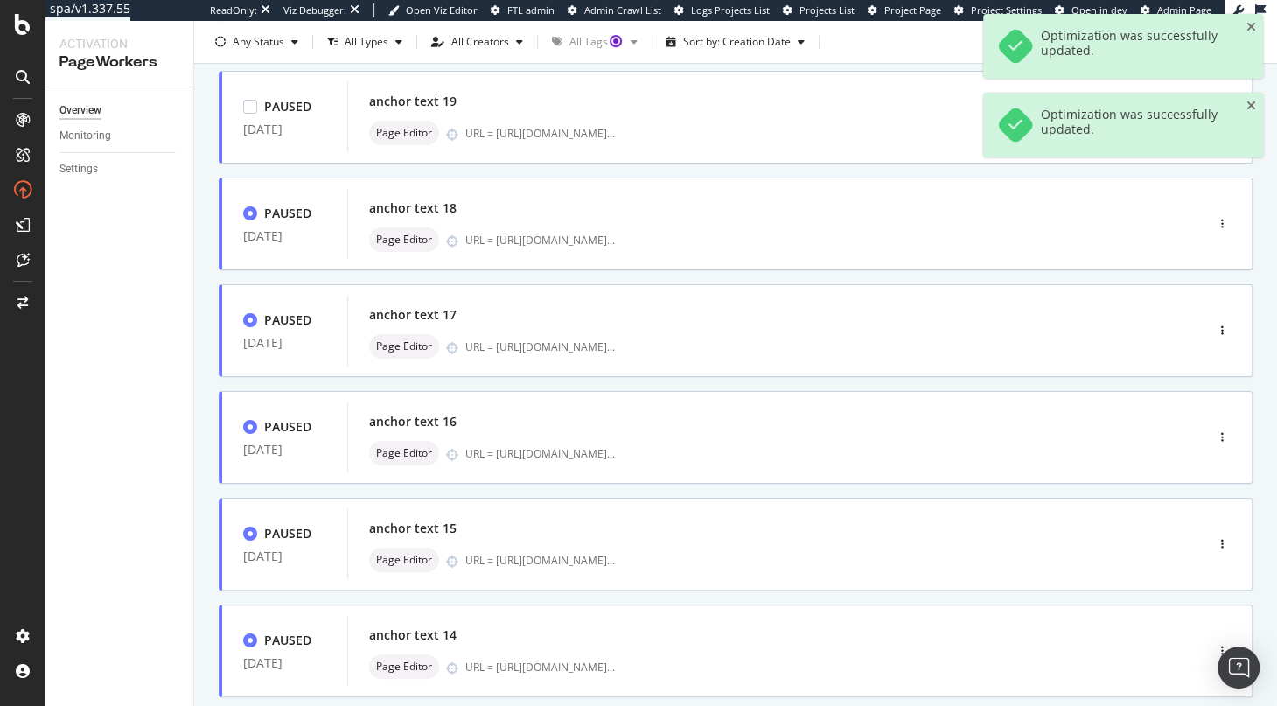
scroll to position [638, 0]
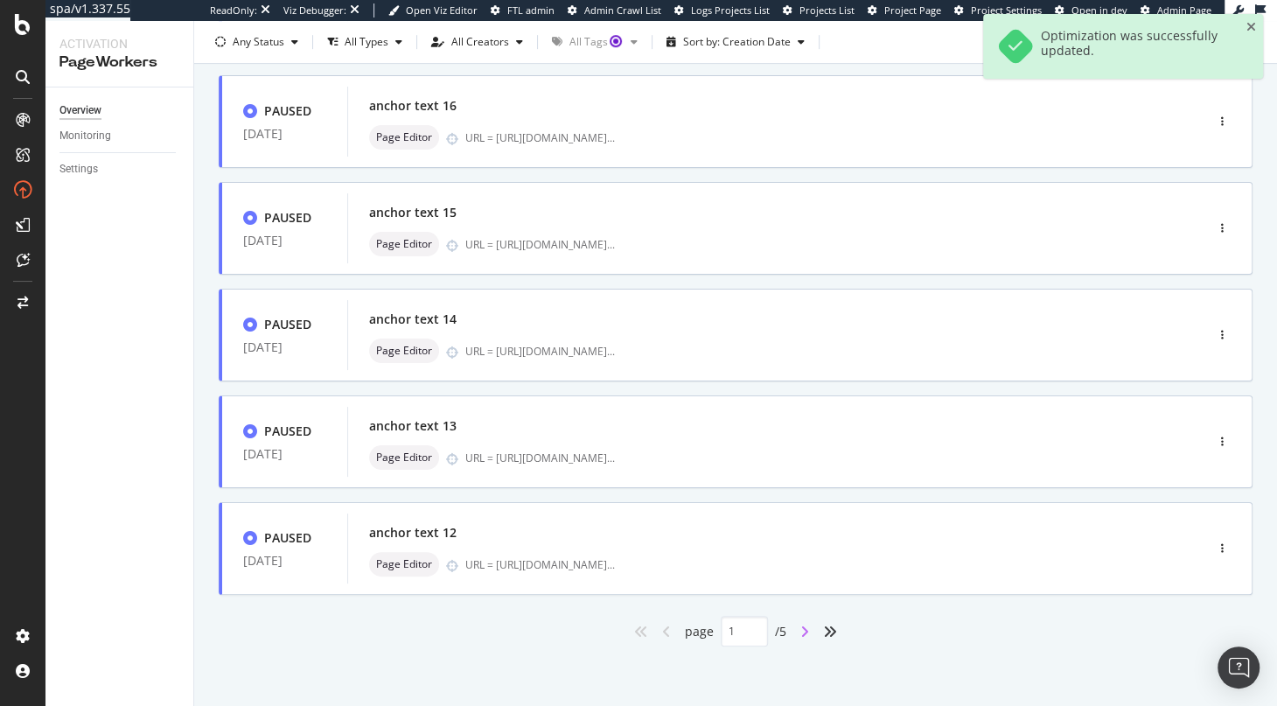
click at [807, 628] on icon "angle-right" at bounding box center [804, 631] width 9 height 14
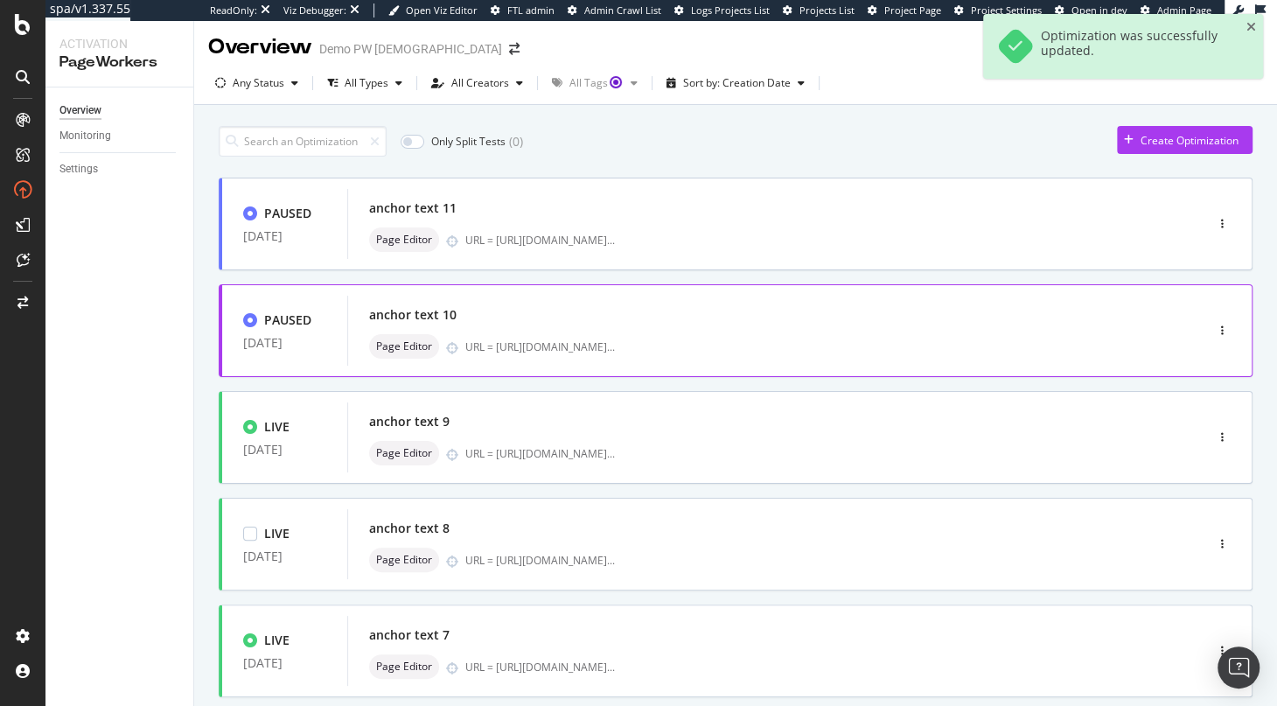
scroll to position [0, 0]
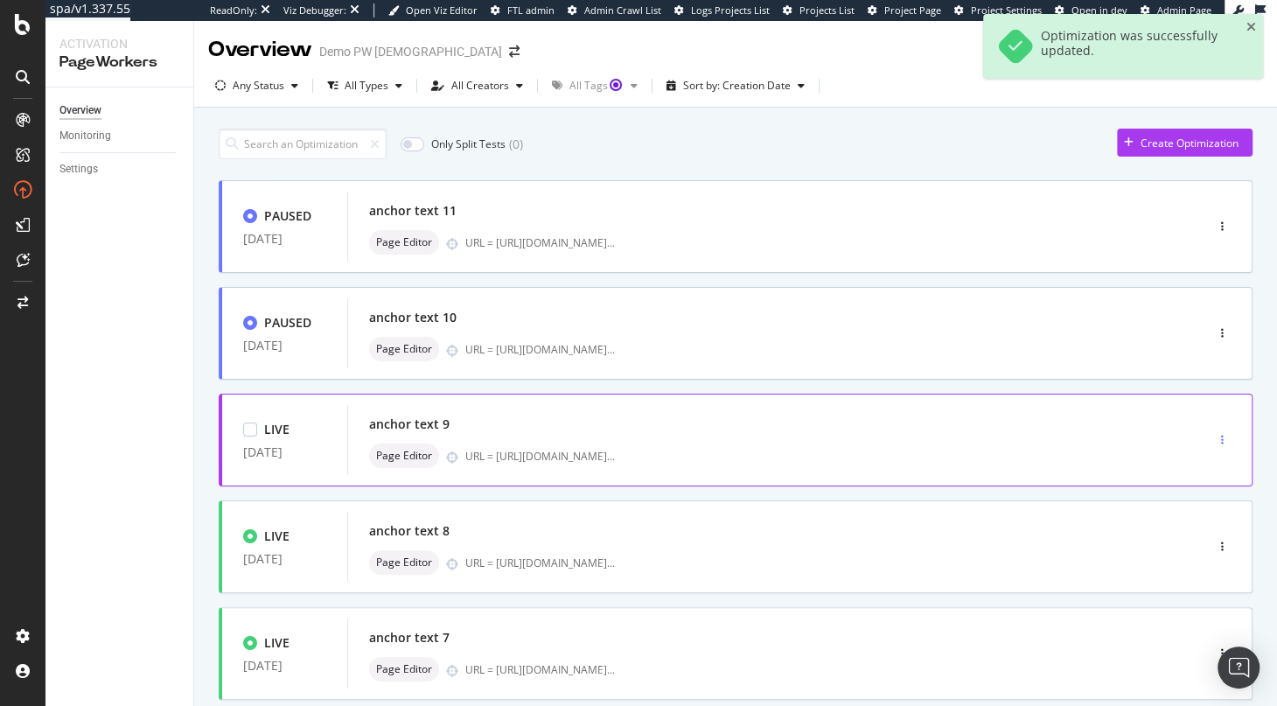
click at [1220, 432] on div "button" at bounding box center [1222, 440] width 17 height 26
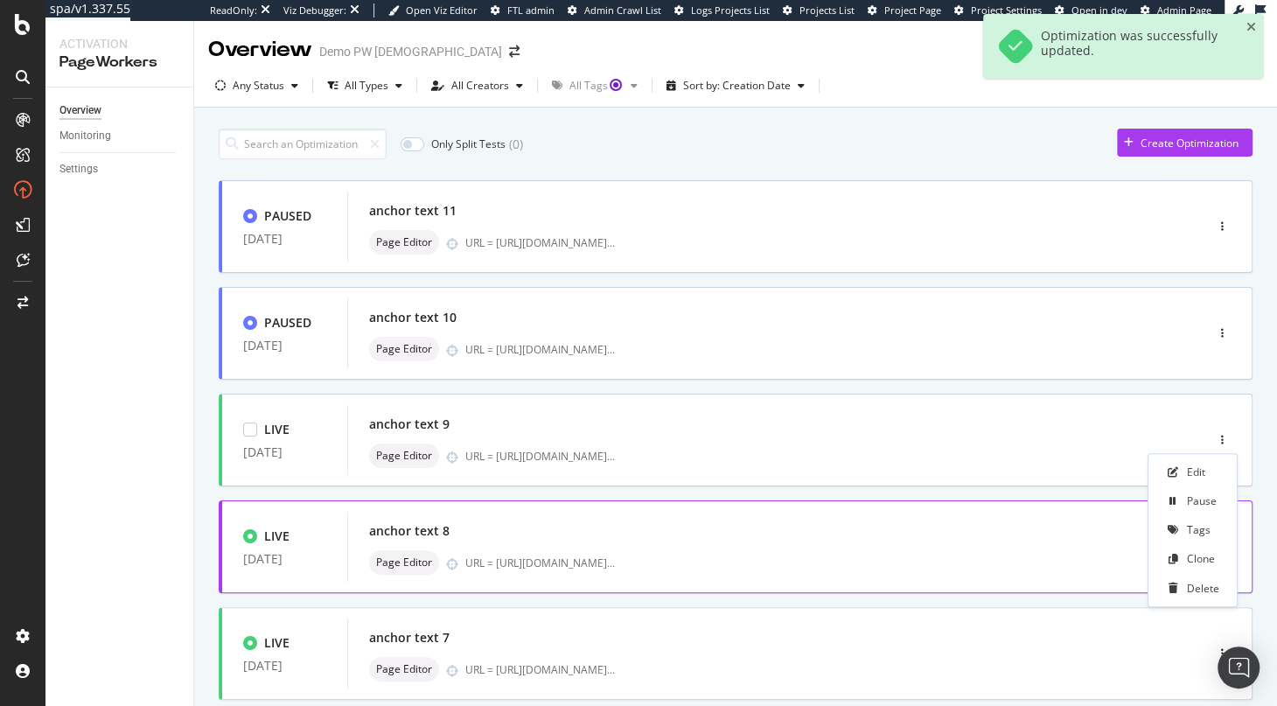
click at [1189, 509] on div "Pause" at bounding box center [1191, 501] width 81 height 22
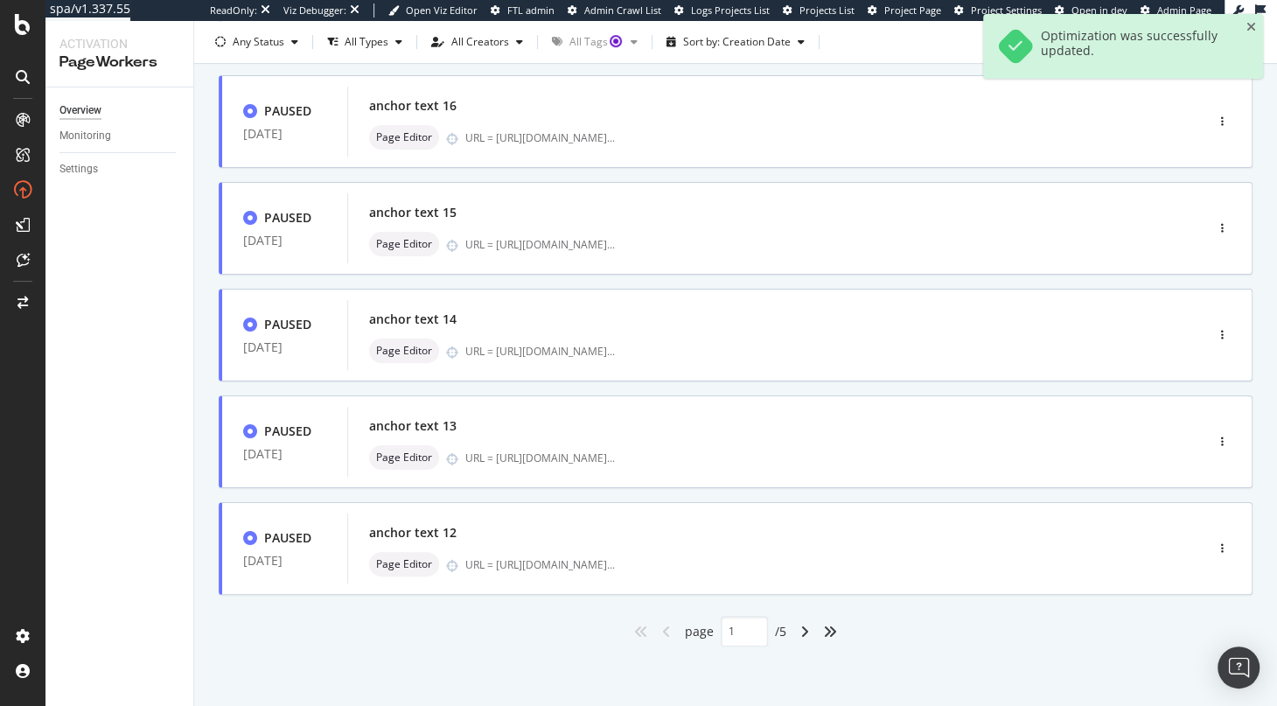
click at [801, 629] on div "angle-right" at bounding box center [804, 631] width 23 height 28
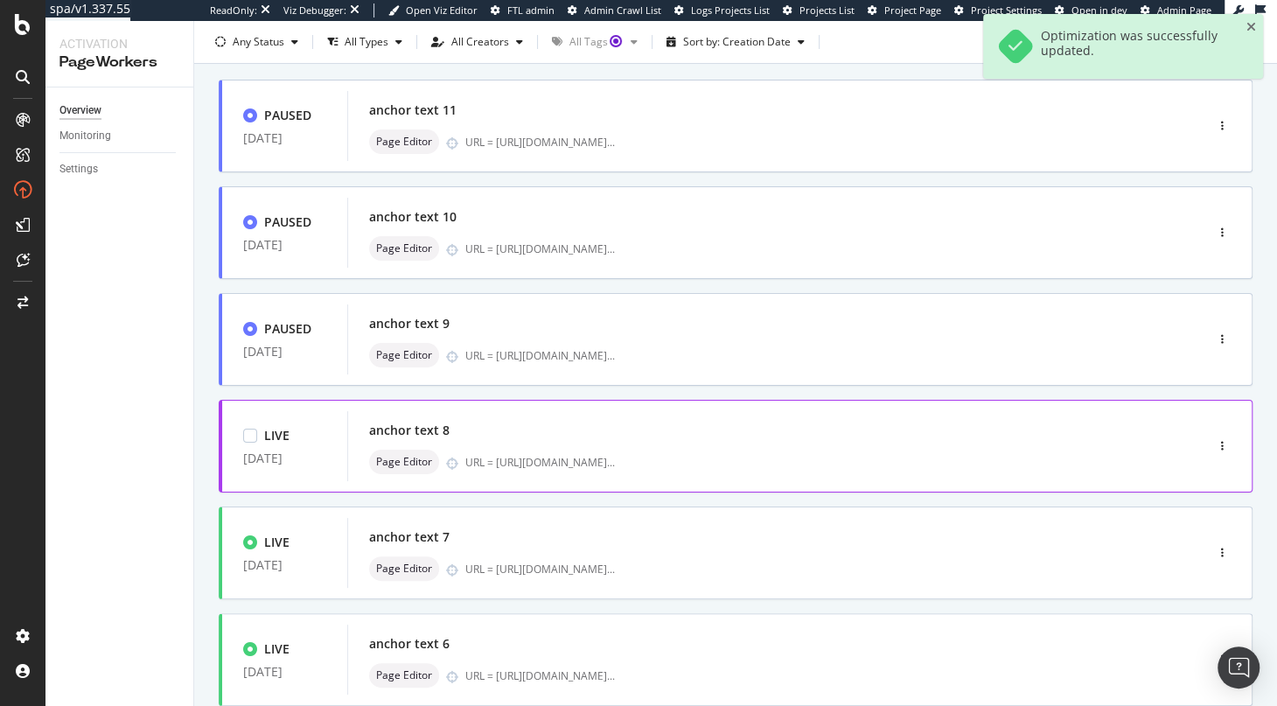
scroll to position [638, 0]
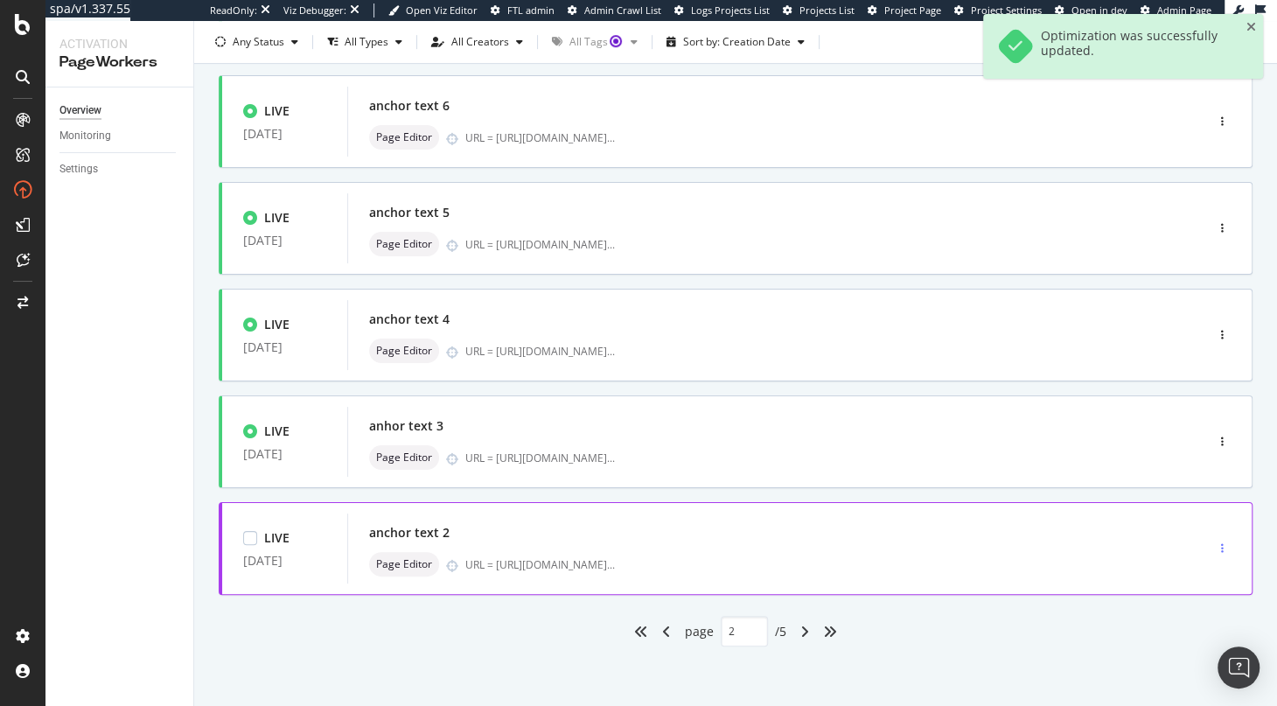
click at [1221, 546] on div "button" at bounding box center [1222, 548] width 17 height 10
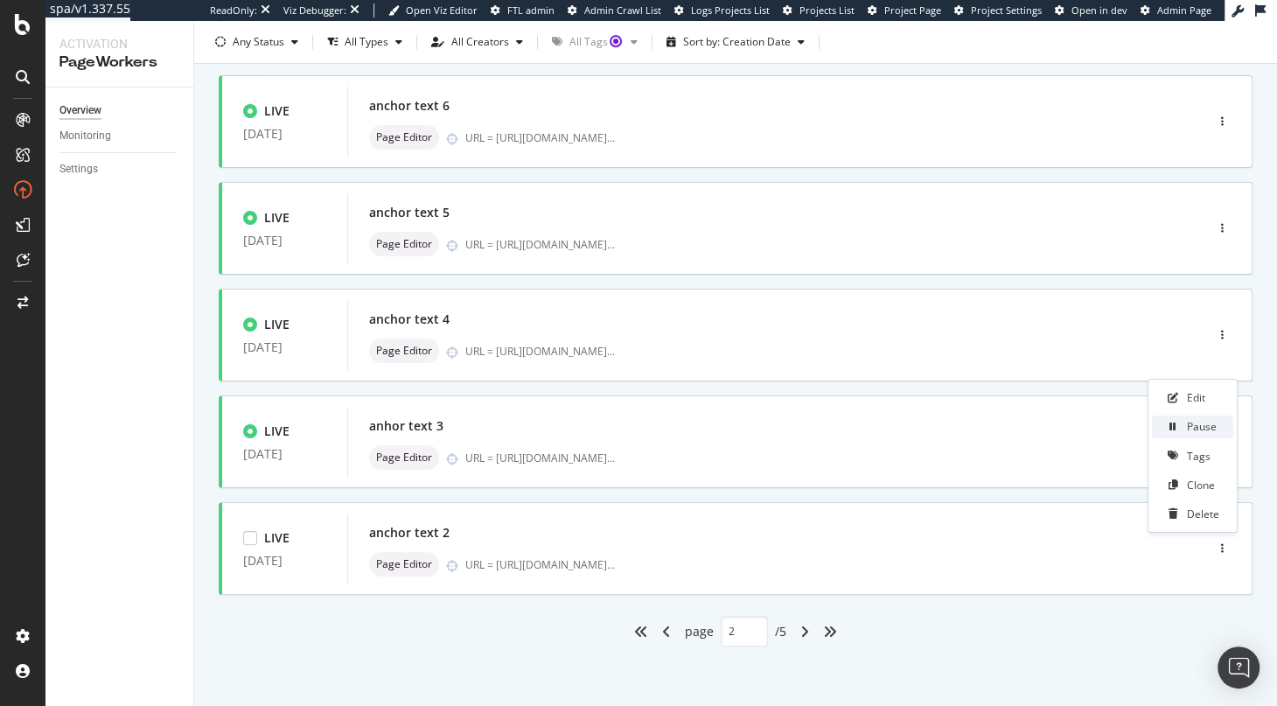
click at [1192, 436] on div "Pause" at bounding box center [1191, 426] width 81 height 22
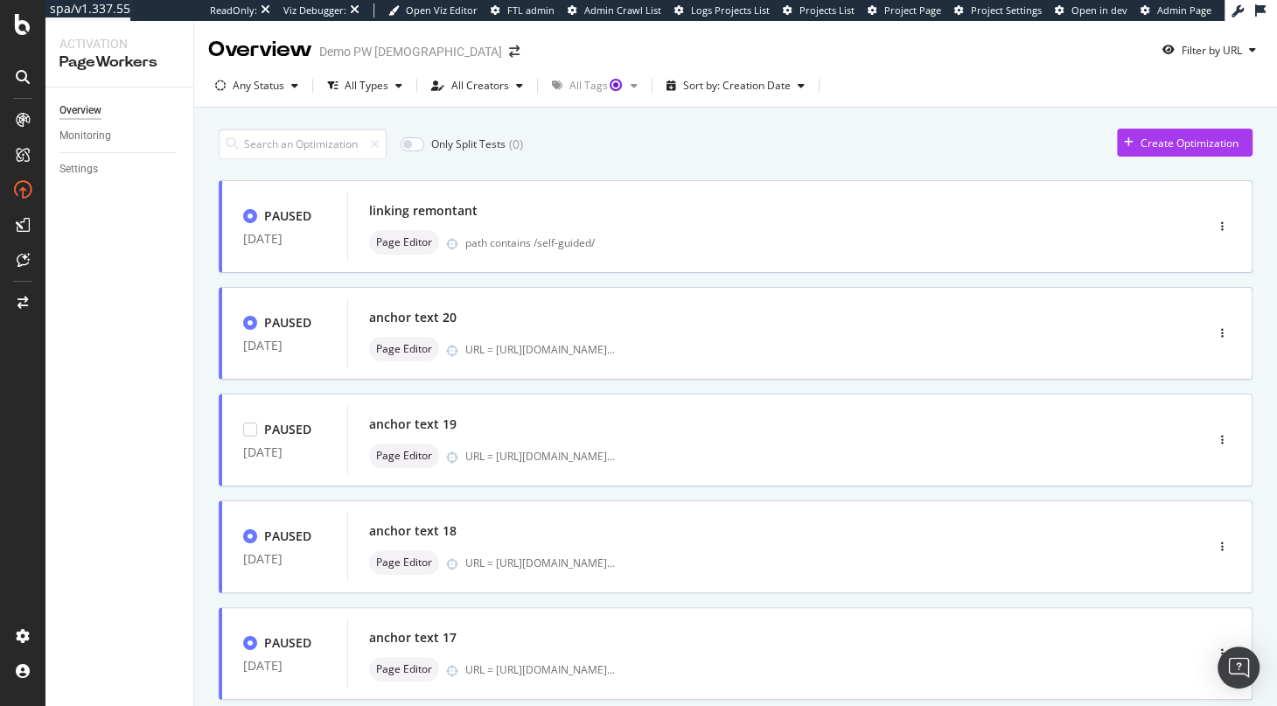
type input "1"
